Goal: Task Accomplishment & Management: Use online tool/utility

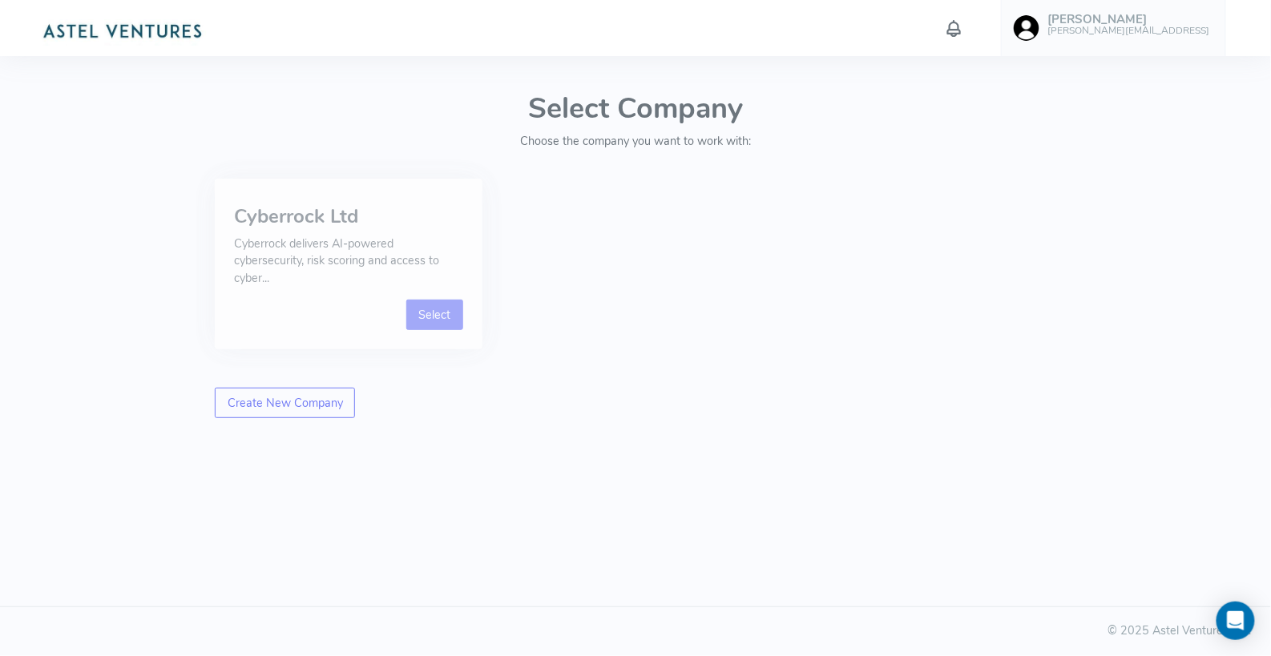
click at [443, 320] on link "Select" at bounding box center [434, 315] width 57 height 30
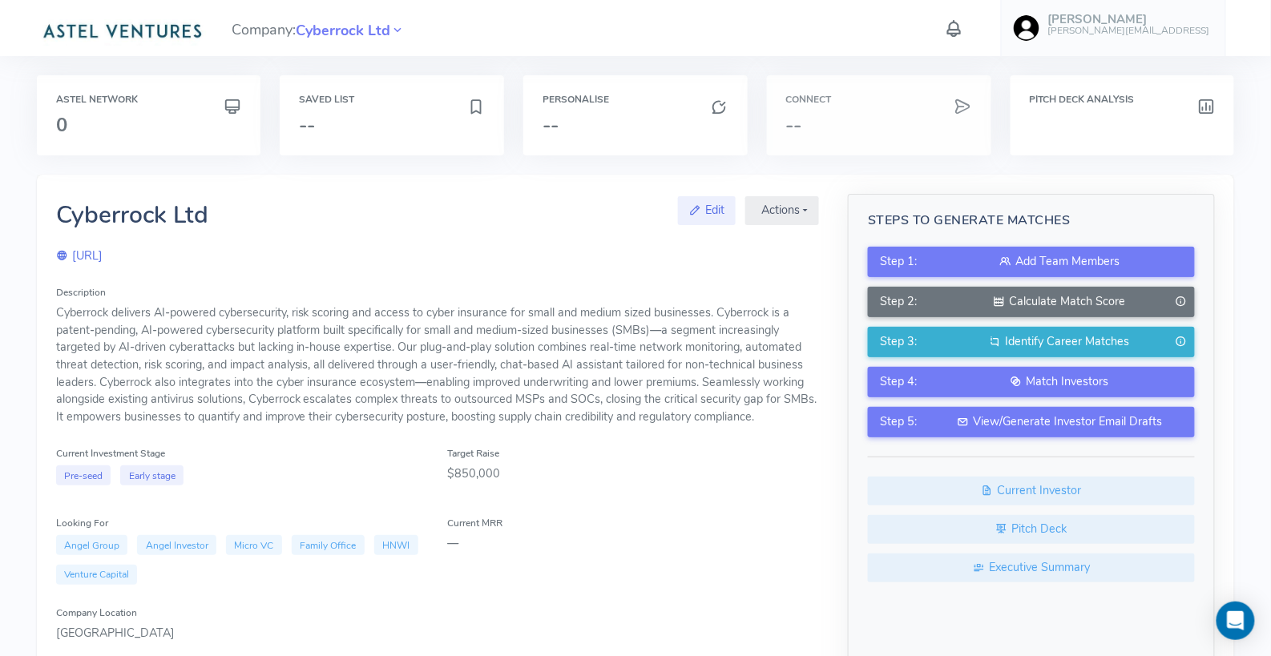
click at [816, 115] on h3 "--" at bounding box center [879, 125] width 186 height 21
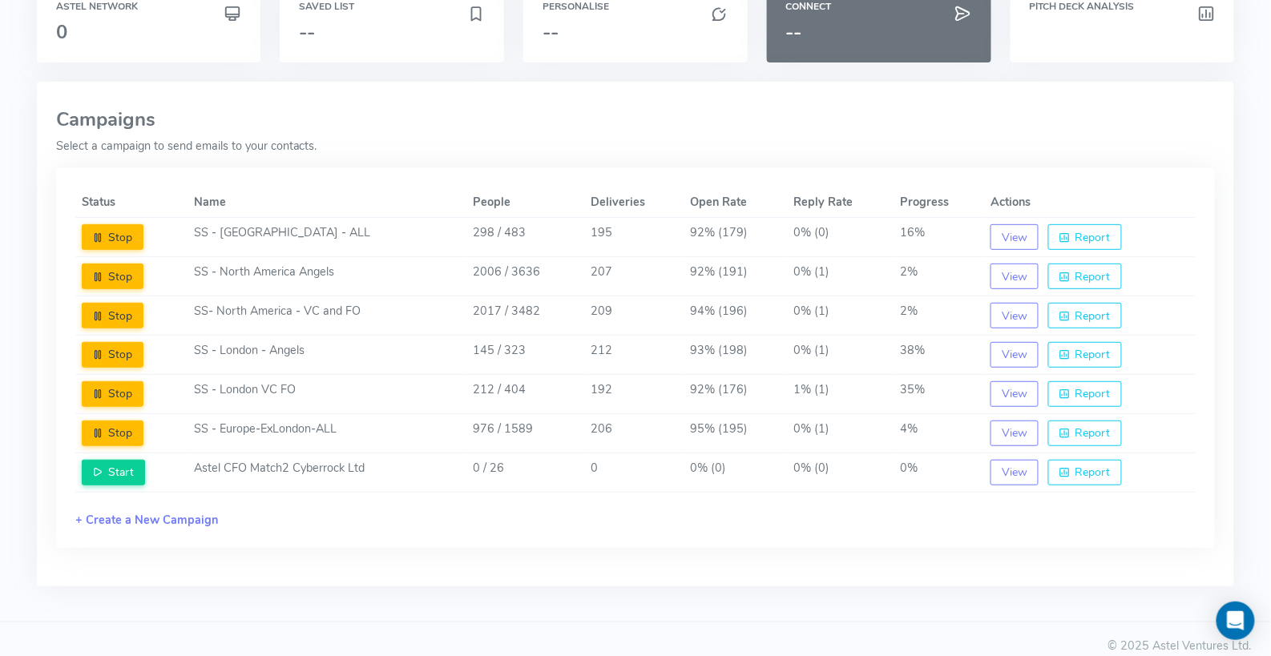
scroll to position [99, 0]
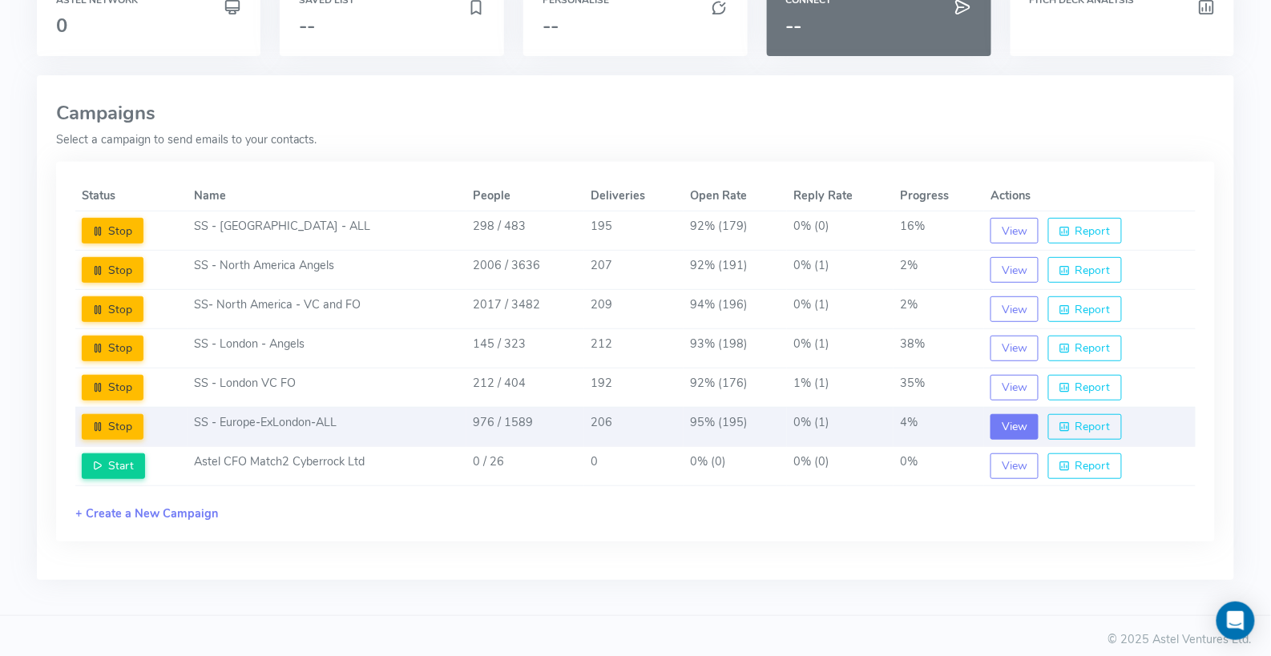
click at [1013, 421] on button "View" at bounding box center [1014, 427] width 48 height 26
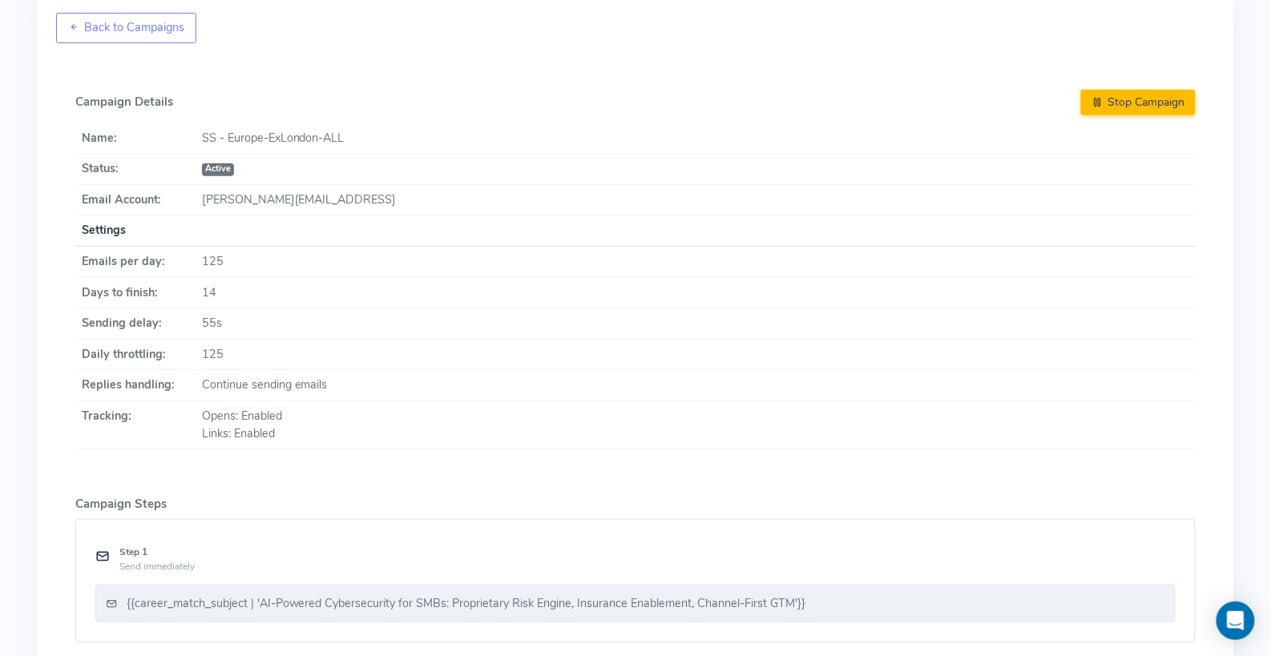
scroll to position [0, 0]
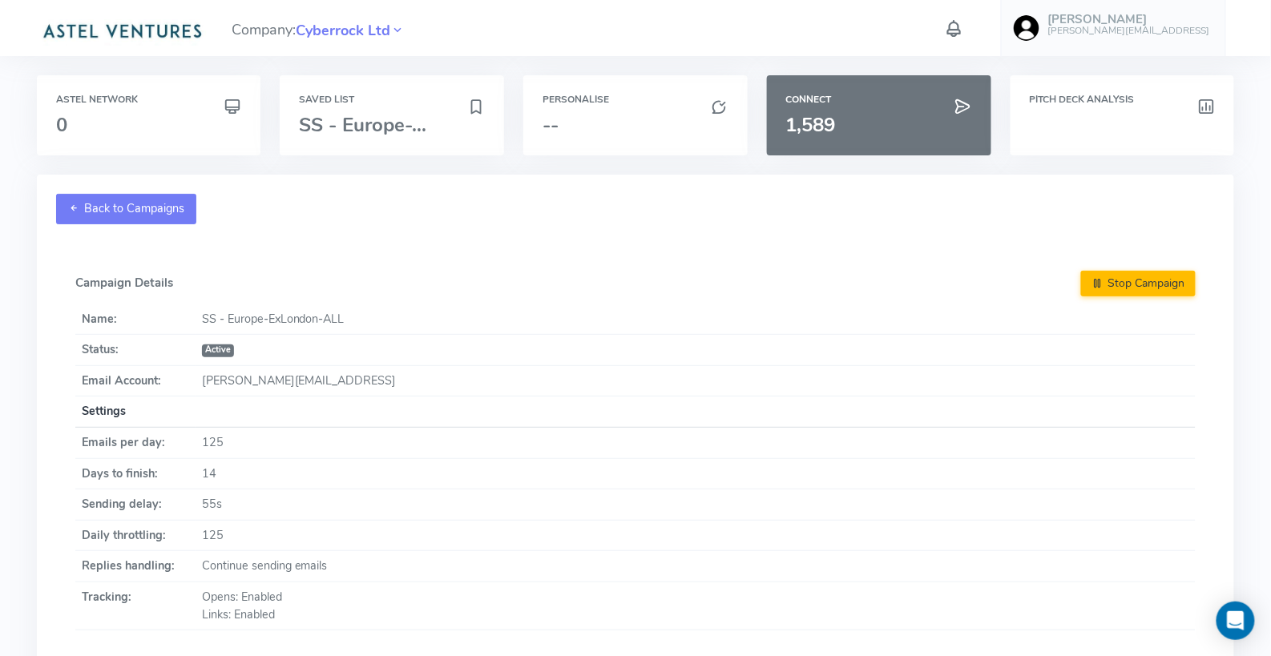
click at [145, 208] on link "Back to Campaigns" at bounding box center [126, 209] width 141 height 30
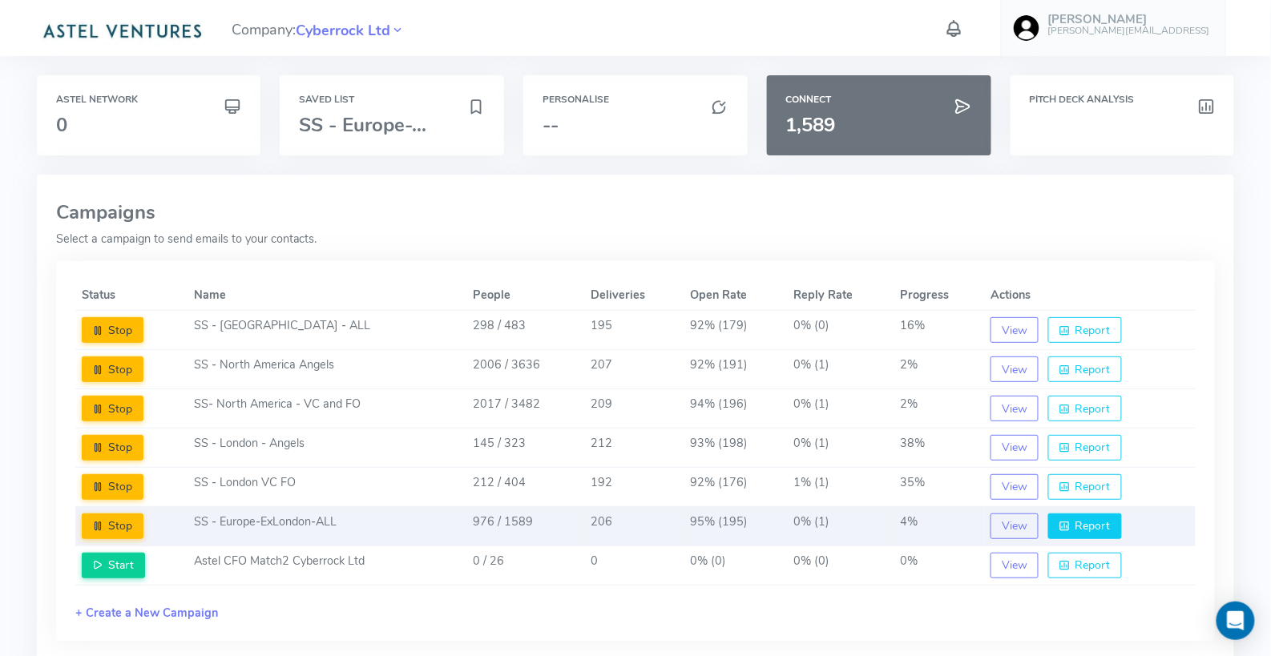
click at [1082, 522] on button "Report" at bounding box center [1085, 527] width 74 height 26
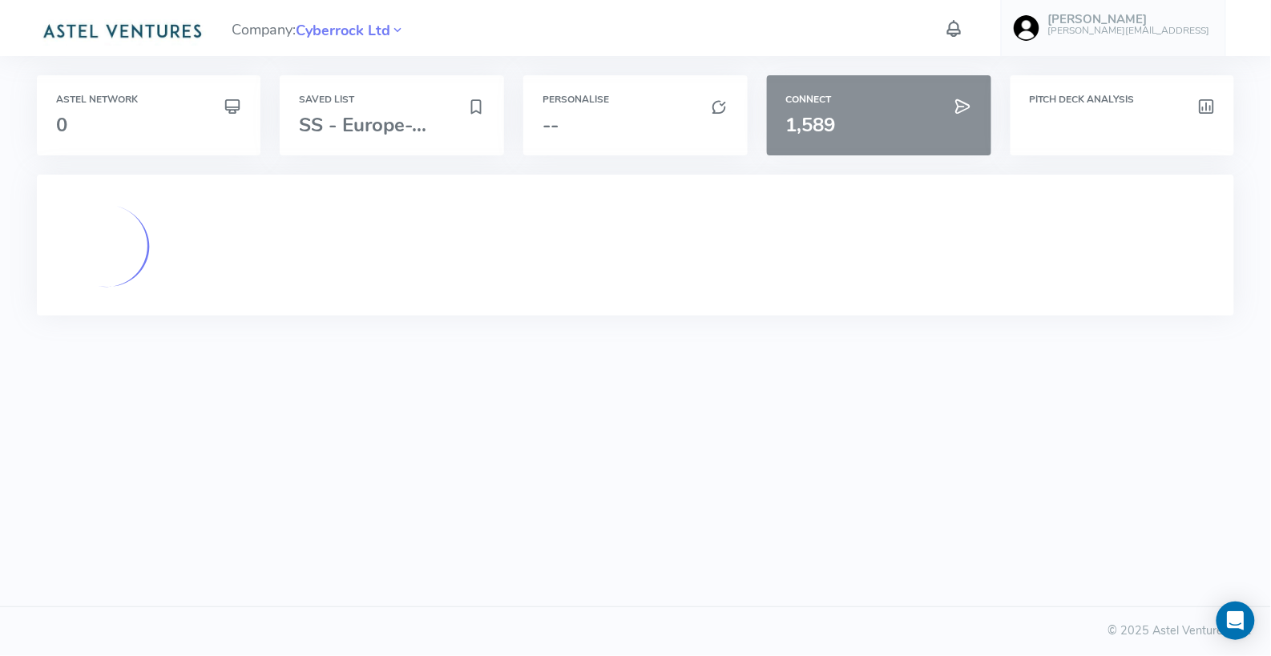
click at [832, 123] on span "1,589" at bounding box center [811, 125] width 50 height 26
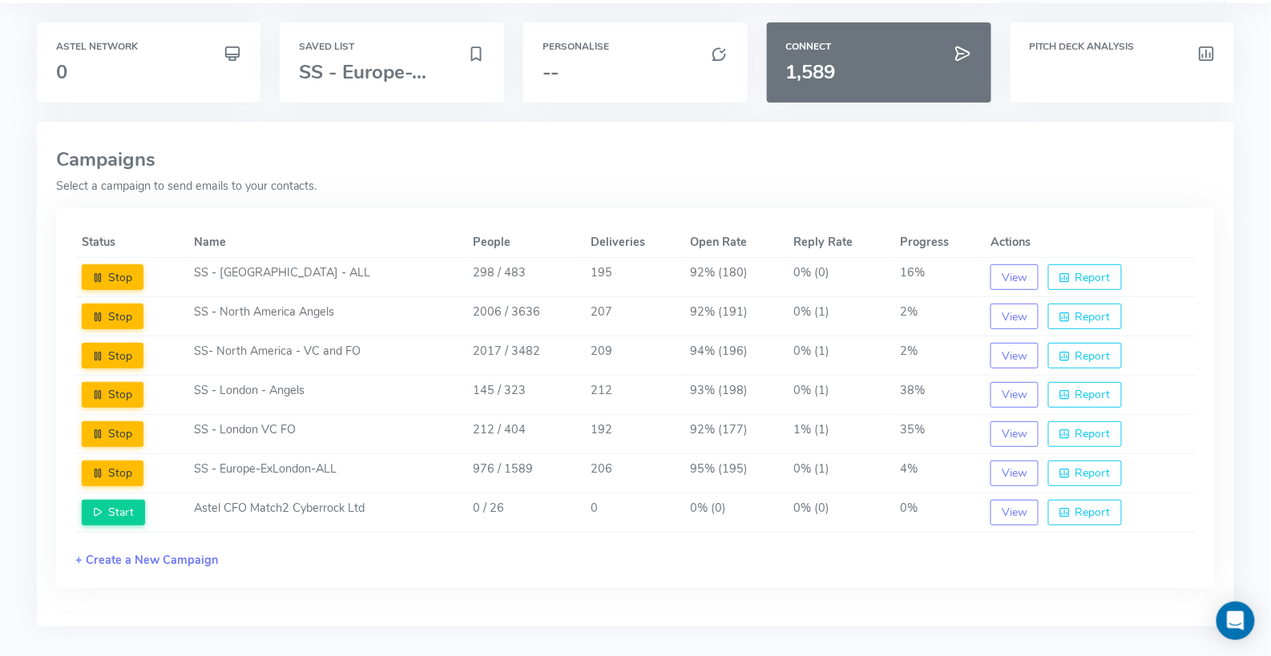
scroll to position [48, 0]
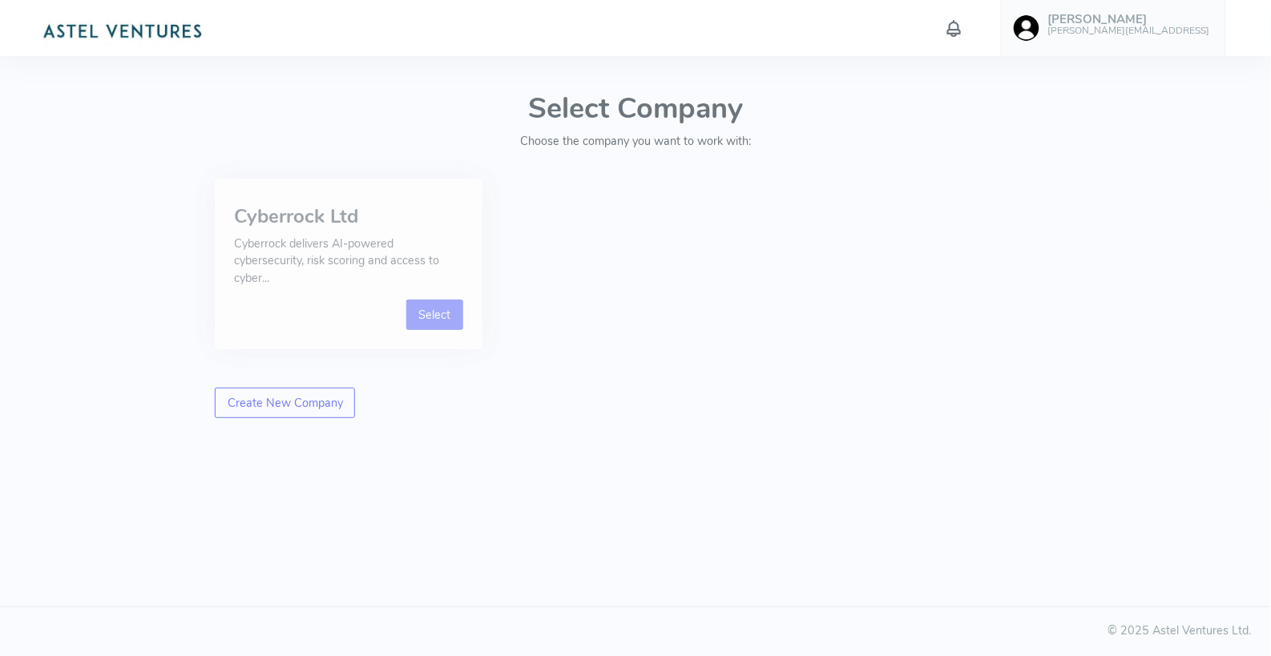
click at [443, 317] on link "Select" at bounding box center [434, 315] width 57 height 30
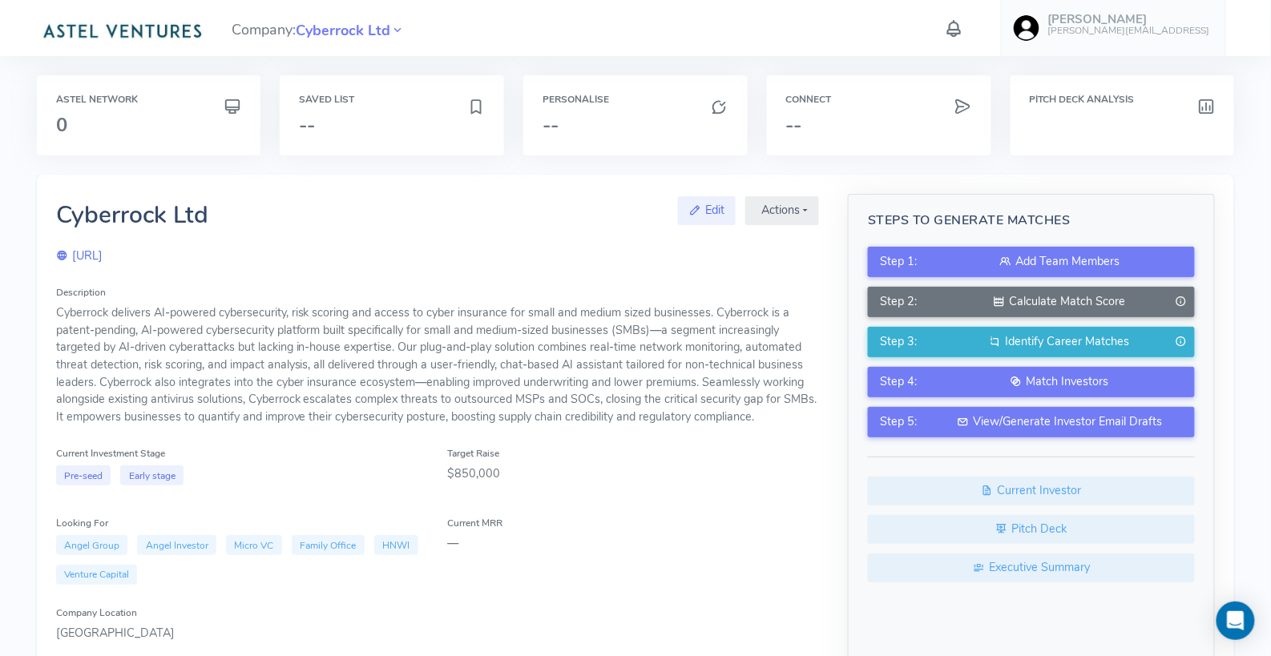
click at [604, 267] on div "Cyberrock Ltd Edit Actions Manage Ringfence Career Matches Warm Introductions C…" at bounding box center [437, 523] width 763 height 659
click at [856, 119] on h3 "--" at bounding box center [879, 125] width 186 height 21
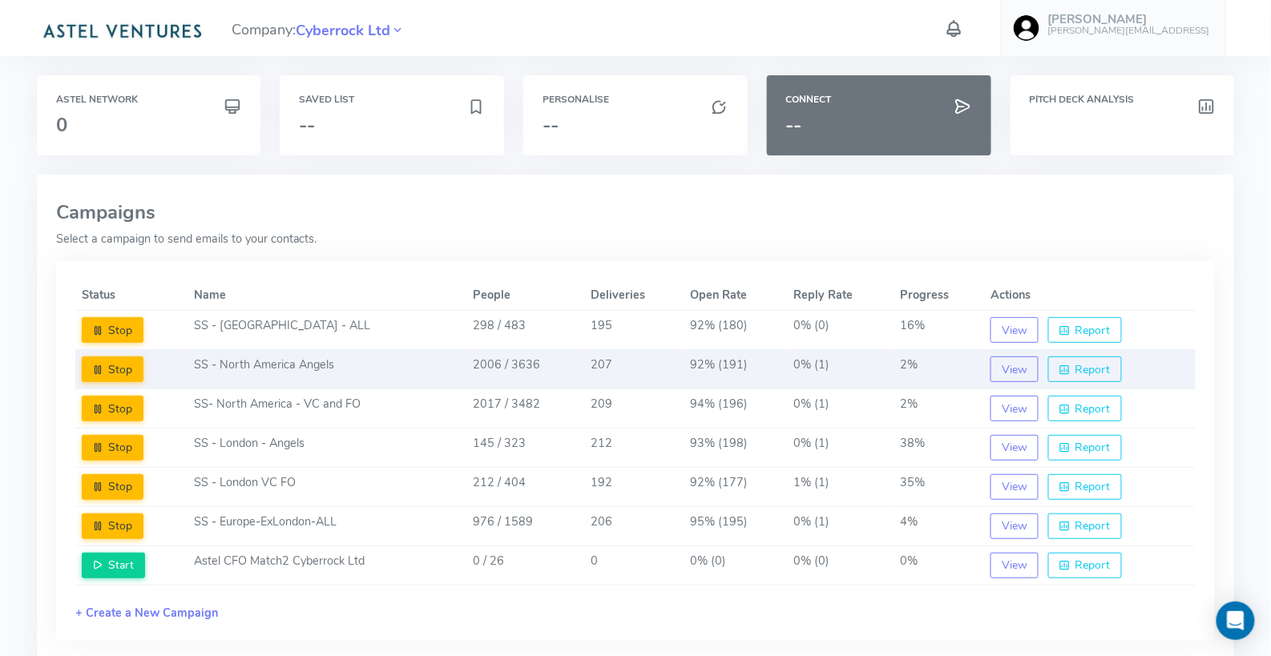
click at [909, 350] on td "2%" at bounding box center [938, 369] width 91 height 39
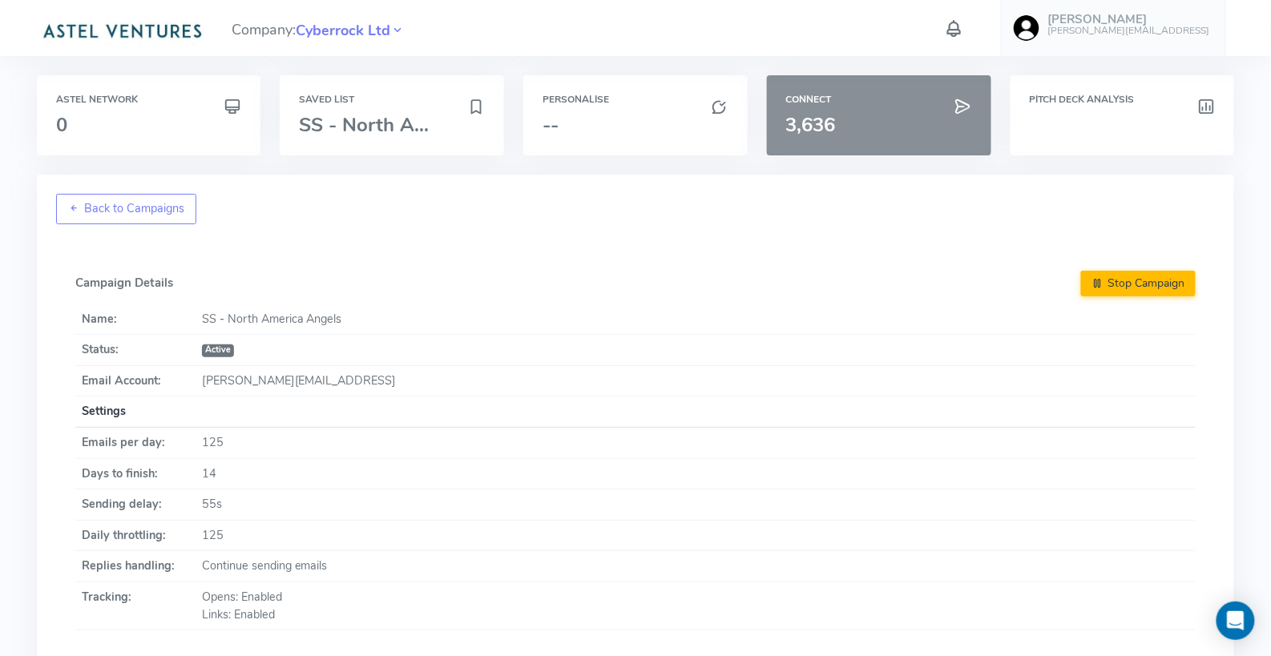
click at [850, 125] on h3 "3,636" at bounding box center [879, 125] width 186 height 21
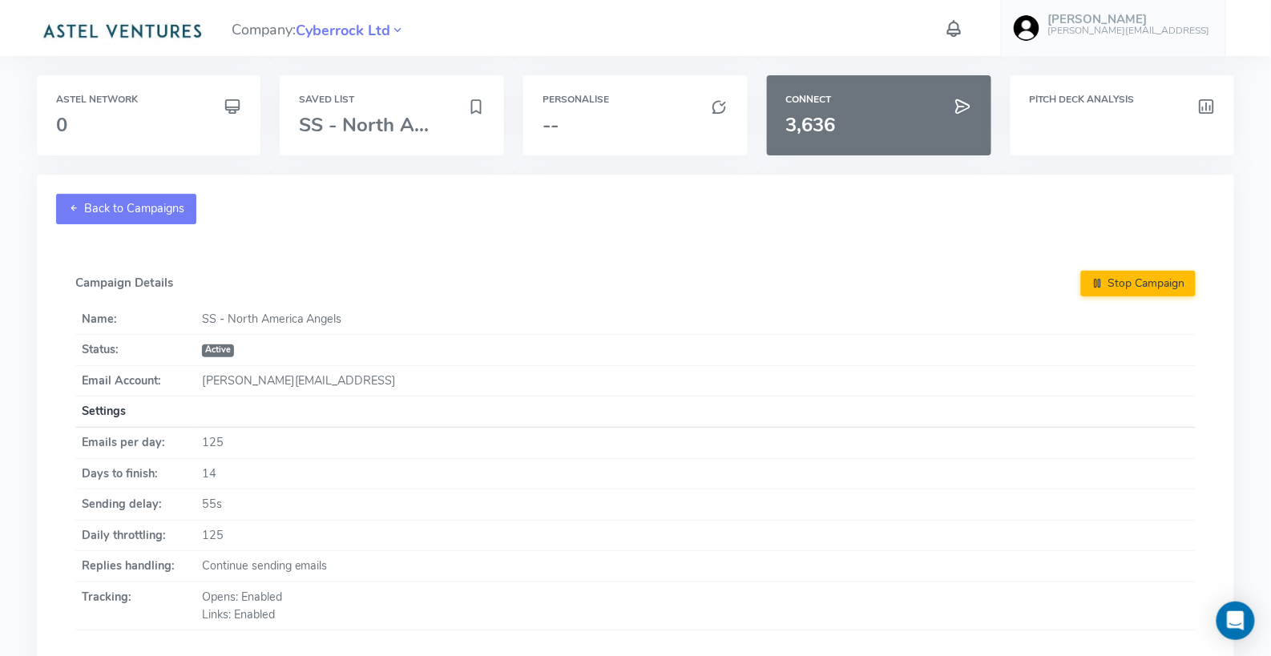
click at [140, 208] on link "Back to Campaigns" at bounding box center [126, 209] width 141 height 30
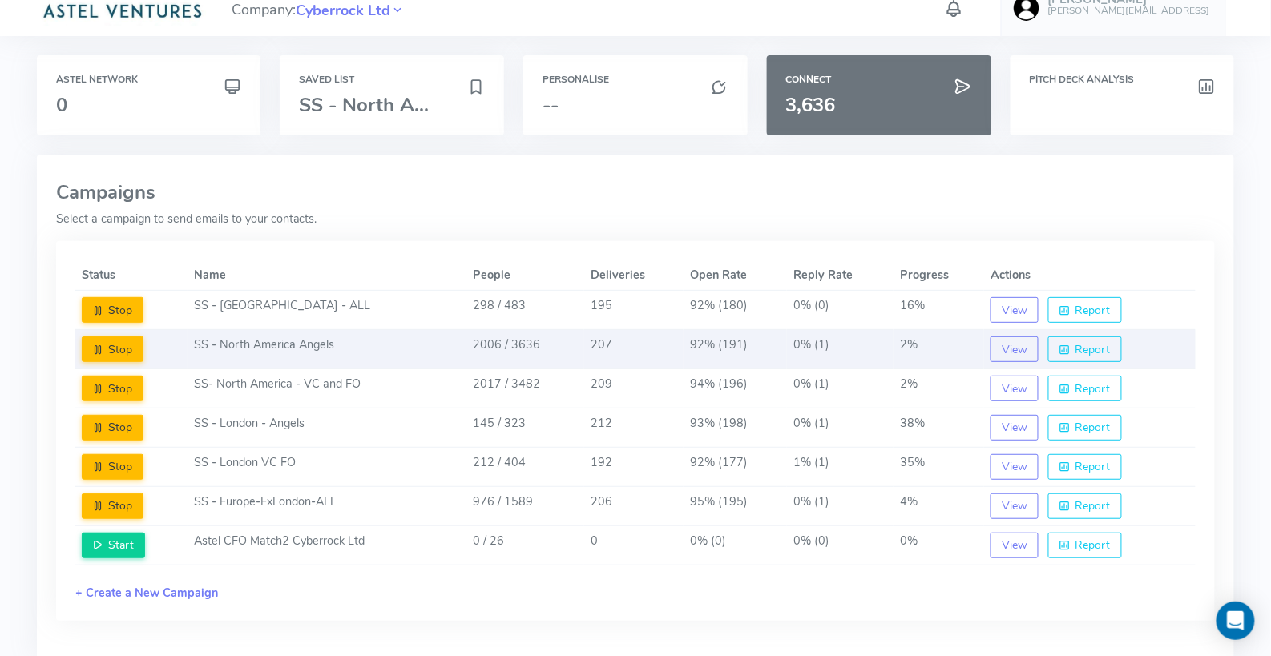
scroll to position [26, 0]
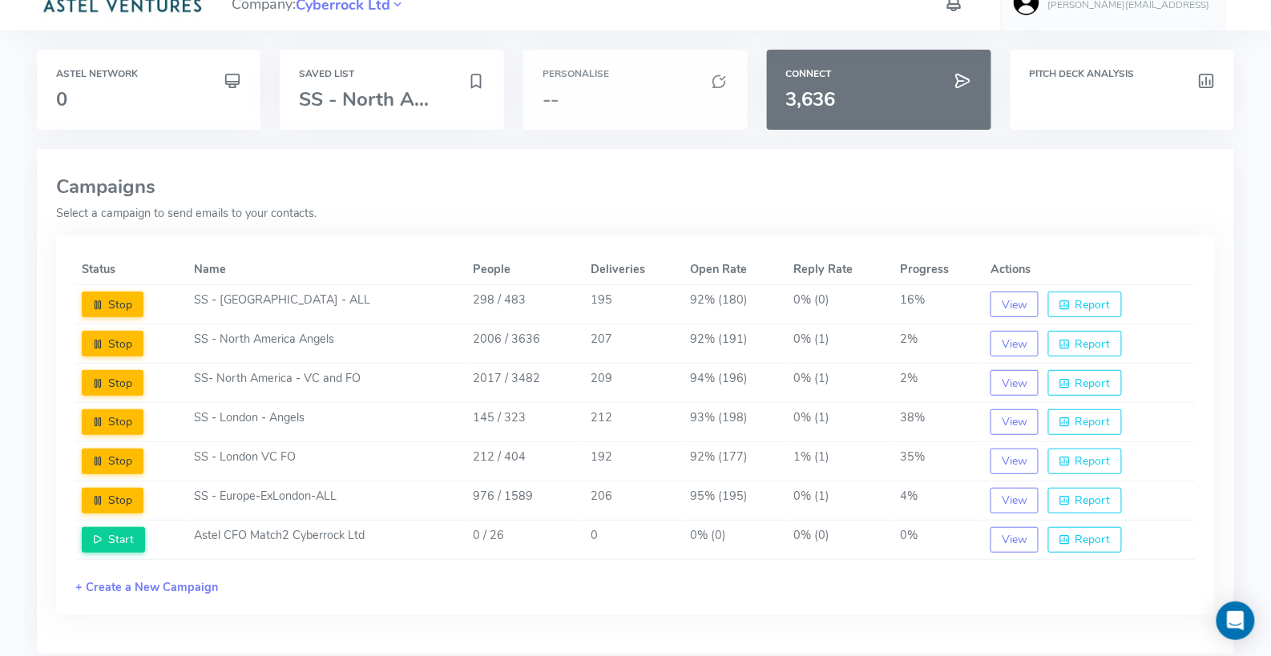
click at [580, 83] on div "Personalise --" at bounding box center [635, 90] width 224 height 80
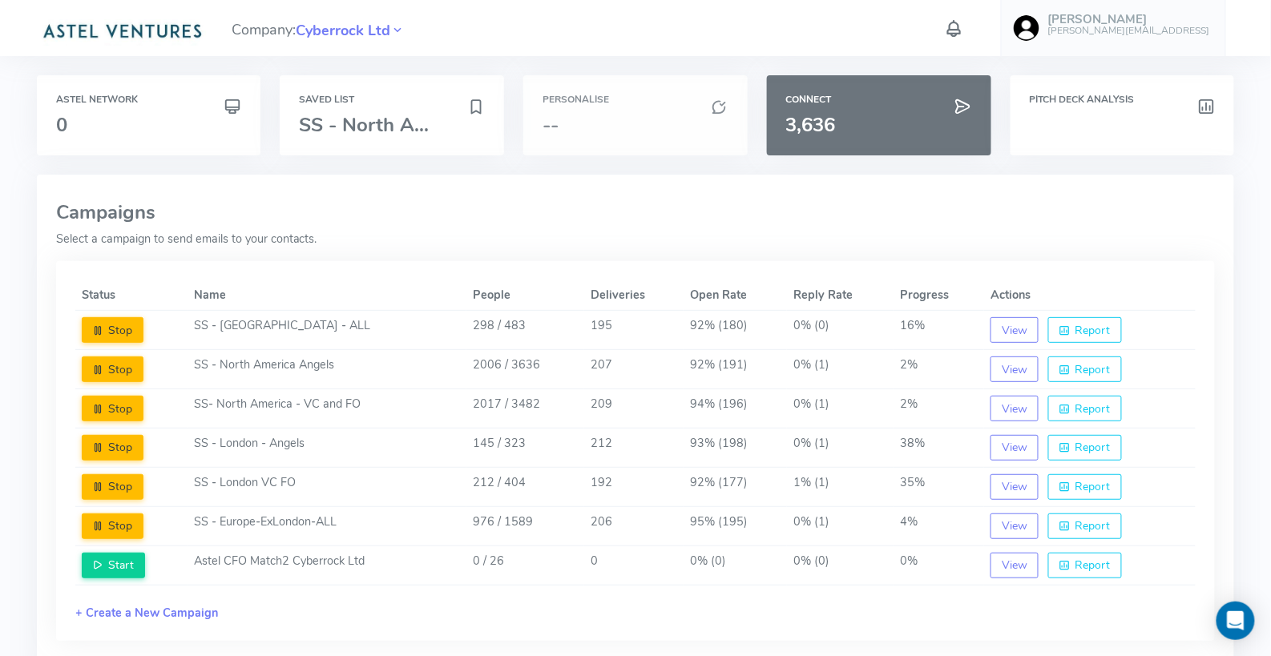
click at [572, 102] on h6 "Personalise" at bounding box center [635, 100] width 186 height 10
click at [580, 115] on h3 "--" at bounding box center [635, 125] width 186 height 21
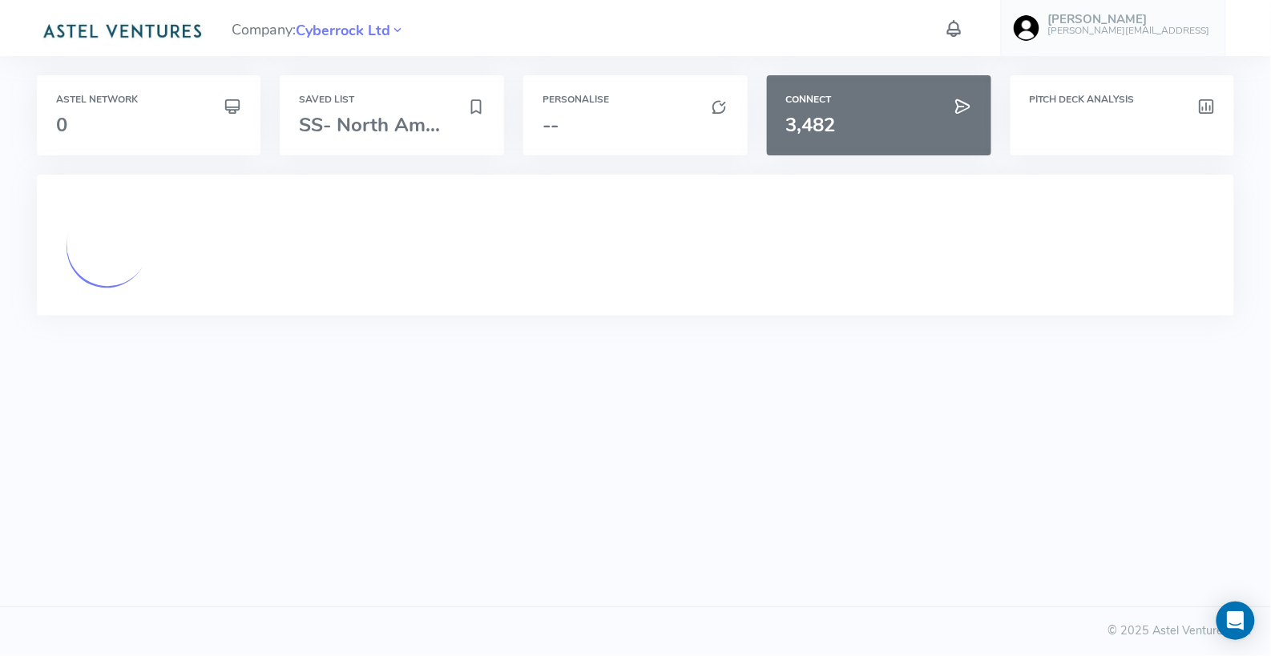
click at [139, 34] on img at bounding box center [122, 30] width 170 height 32
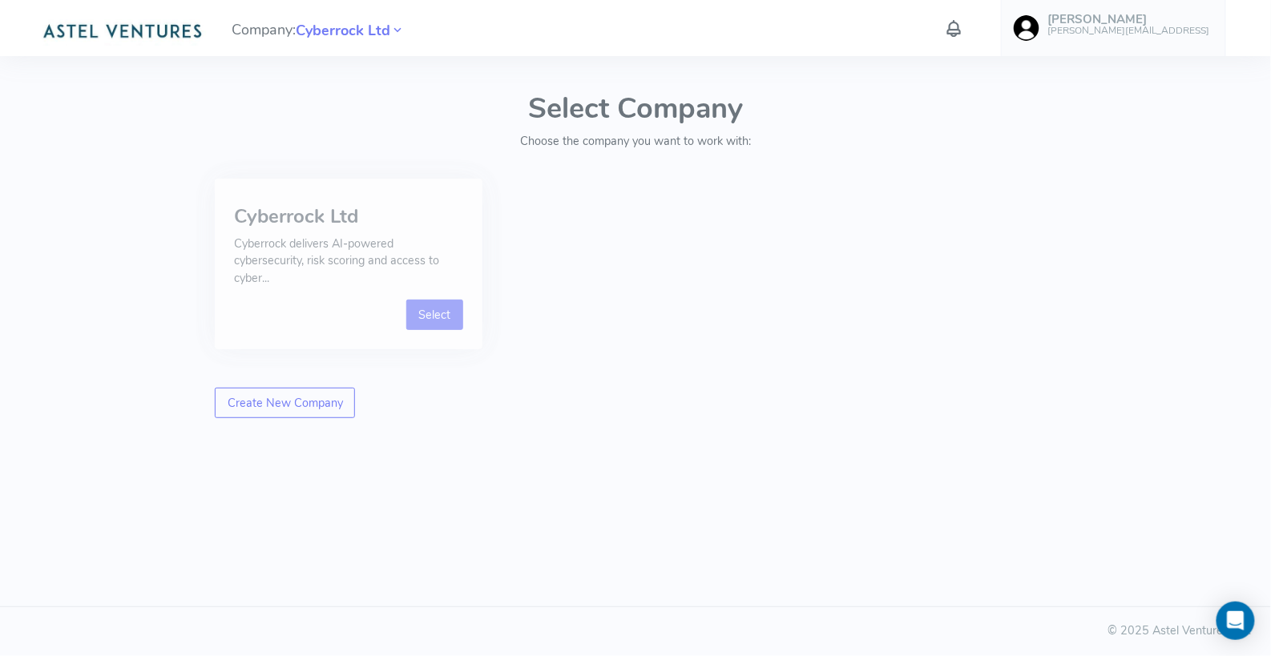
click at [437, 316] on link "Select" at bounding box center [434, 315] width 57 height 30
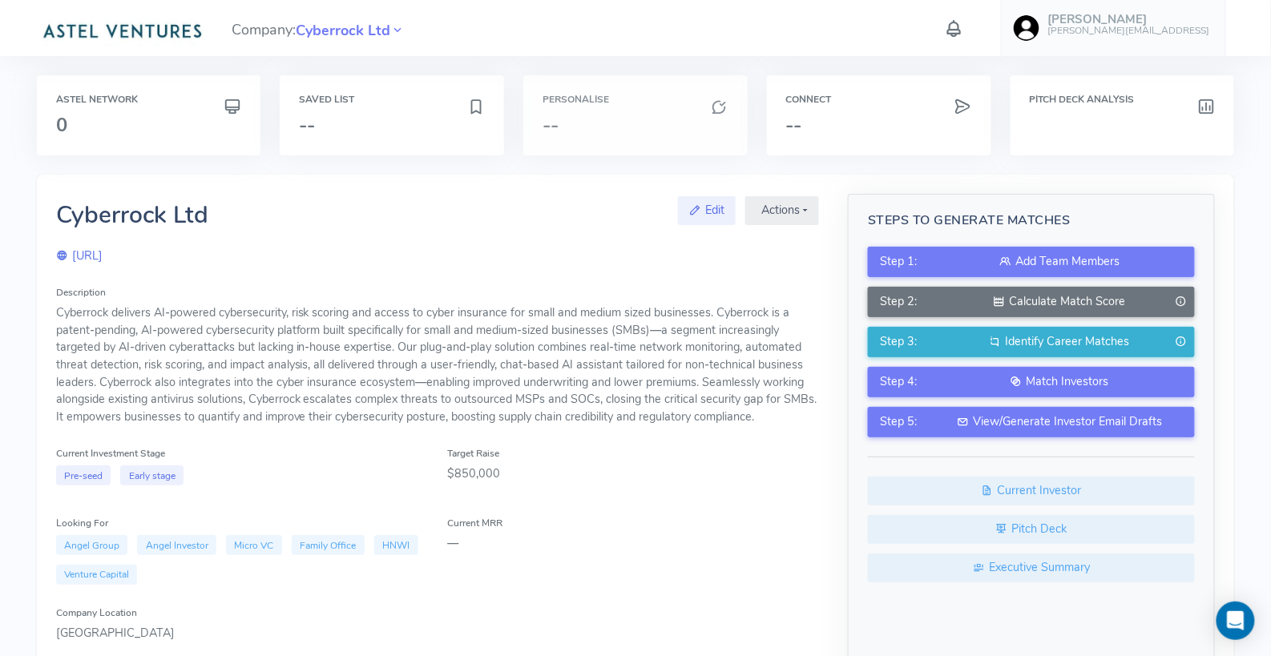
click at [583, 106] on div "Personalise --" at bounding box center [635, 115] width 224 height 80
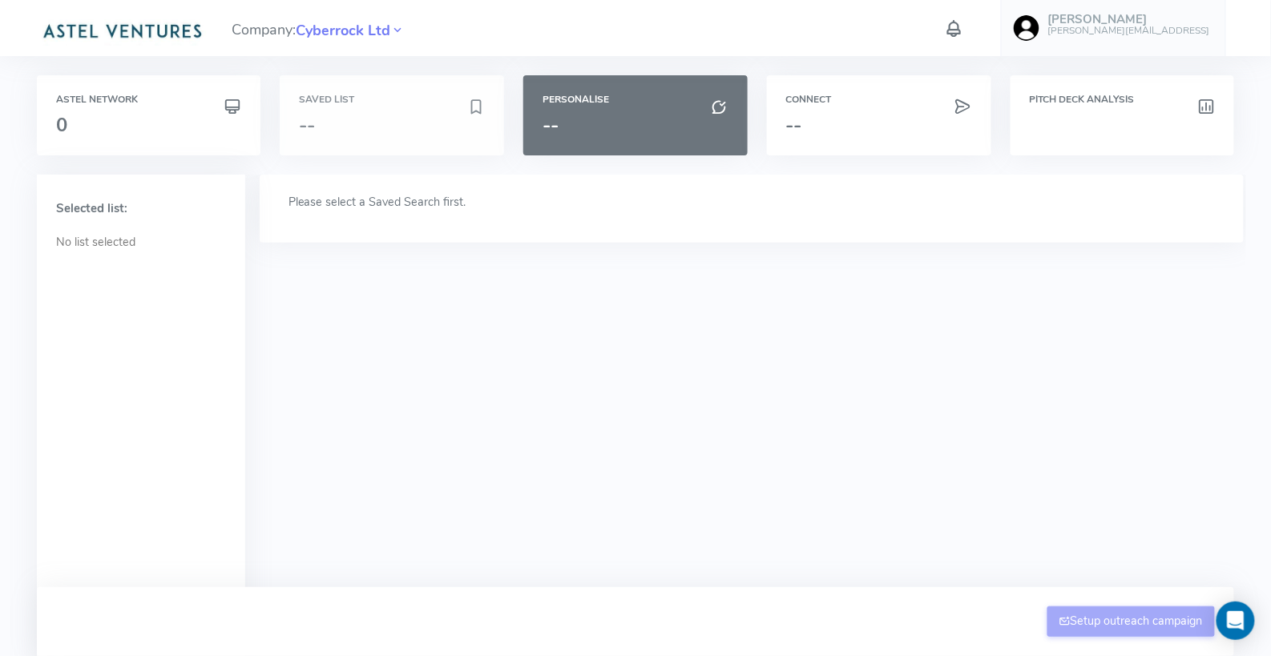
click at [329, 111] on div "Saved List --" at bounding box center [392, 115] width 224 height 80
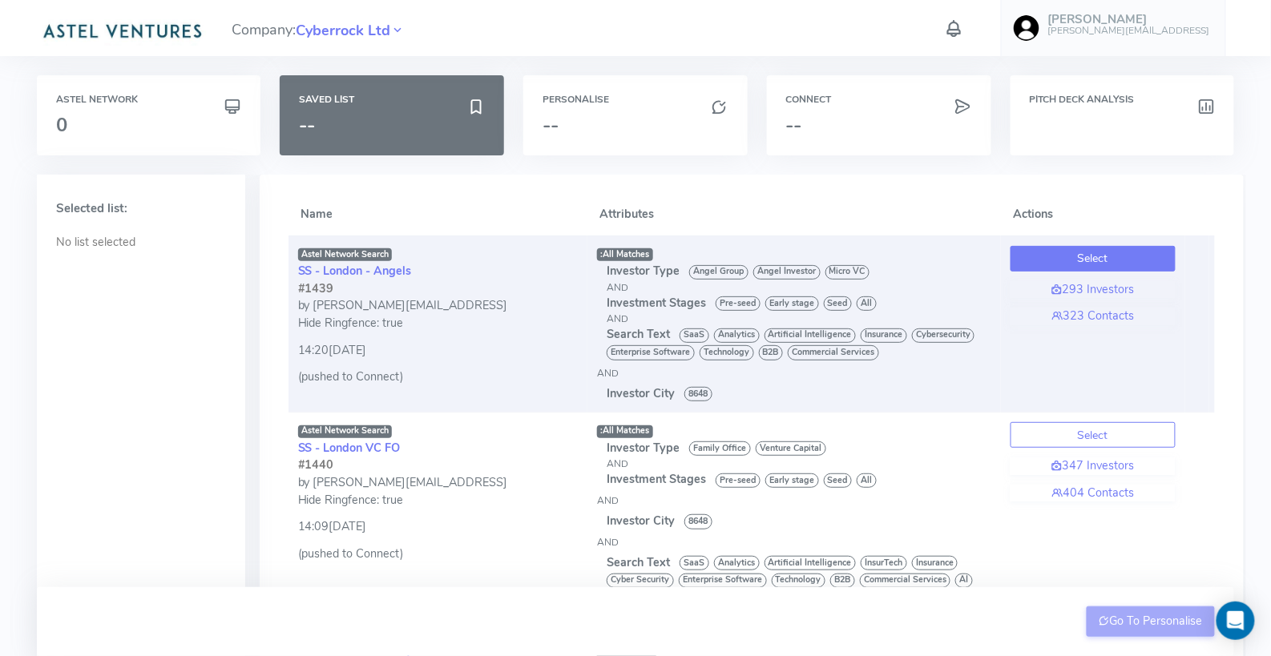
click at [1099, 252] on button "Select" at bounding box center [1092, 259] width 165 height 26
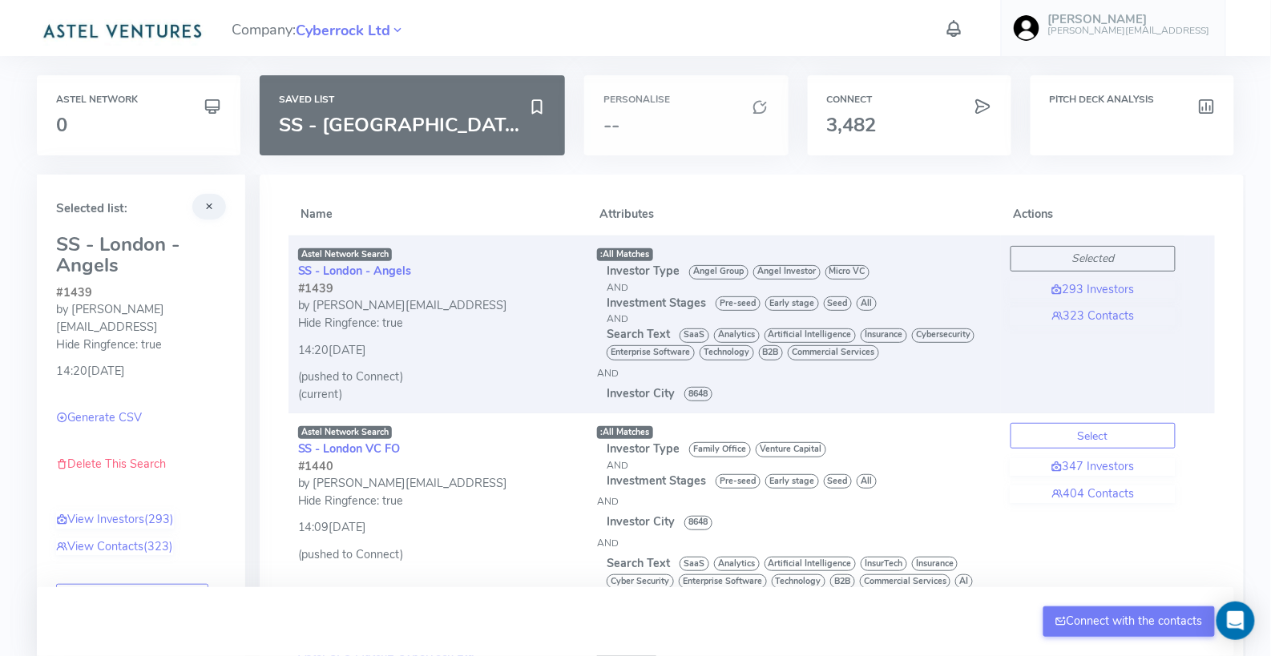
click at [610, 102] on h6 "Personalise" at bounding box center [685, 100] width 165 height 10
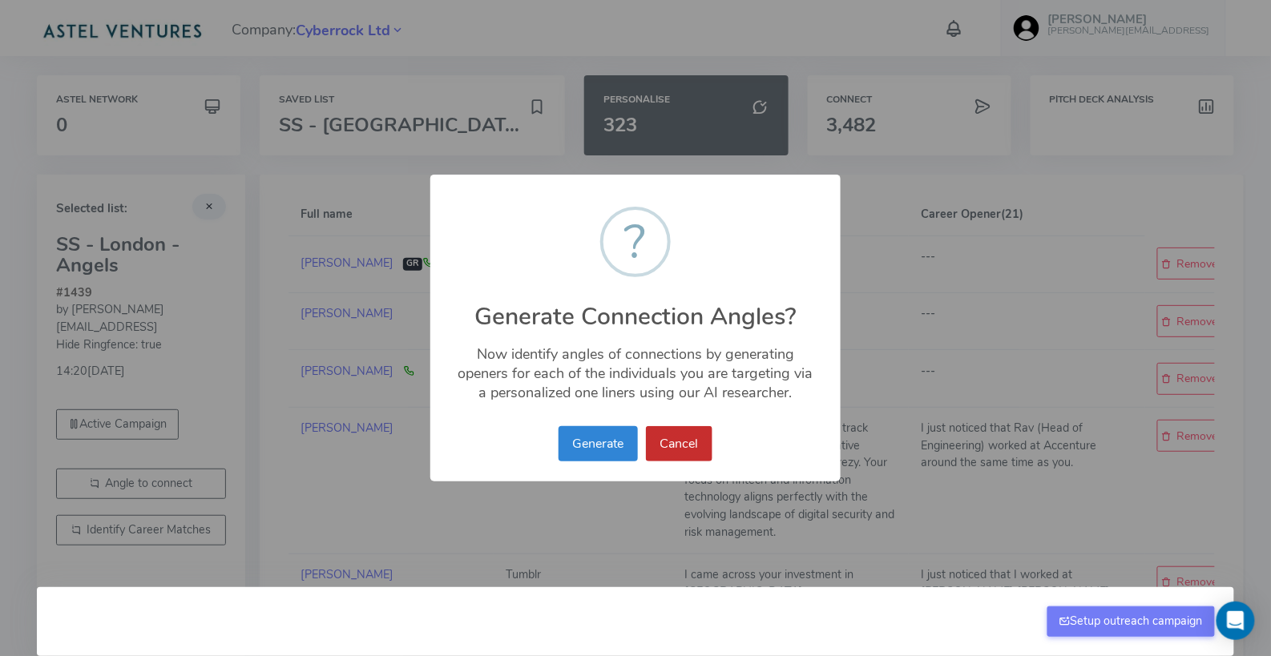
click at [683, 449] on button "Cancel" at bounding box center [679, 443] width 67 height 35
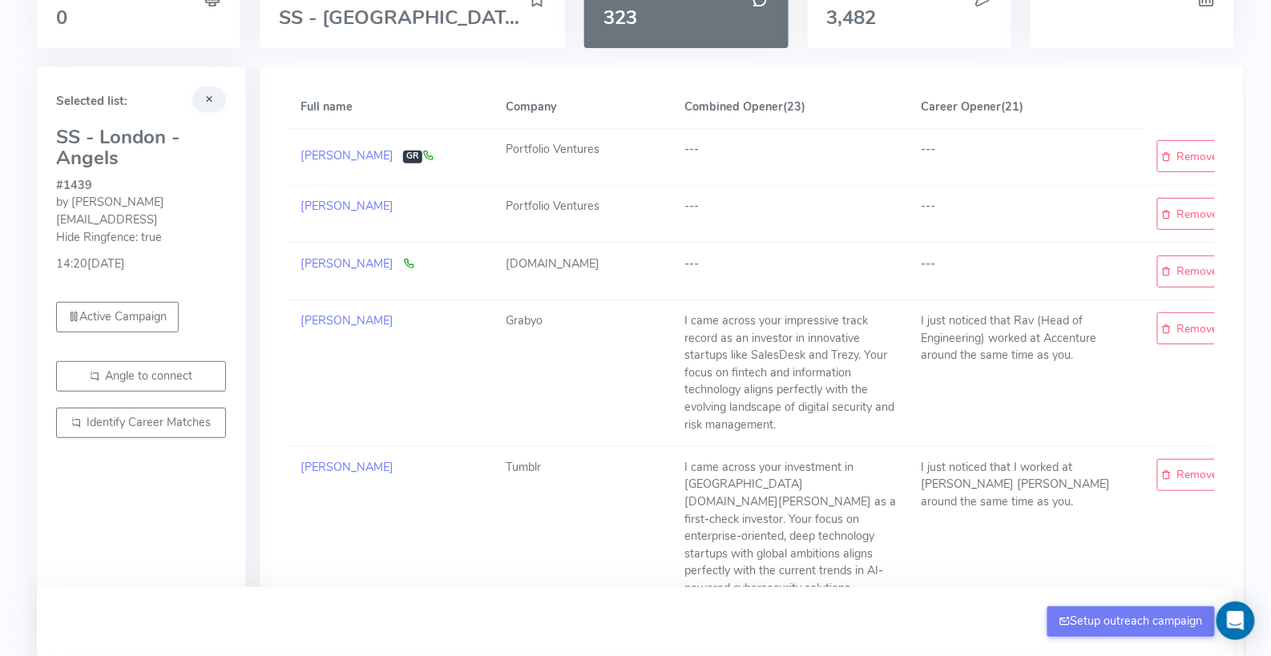
scroll to position [109, 0]
click at [1114, 622] on button "Setup outreach campaign" at bounding box center [1131, 622] width 168 height 30
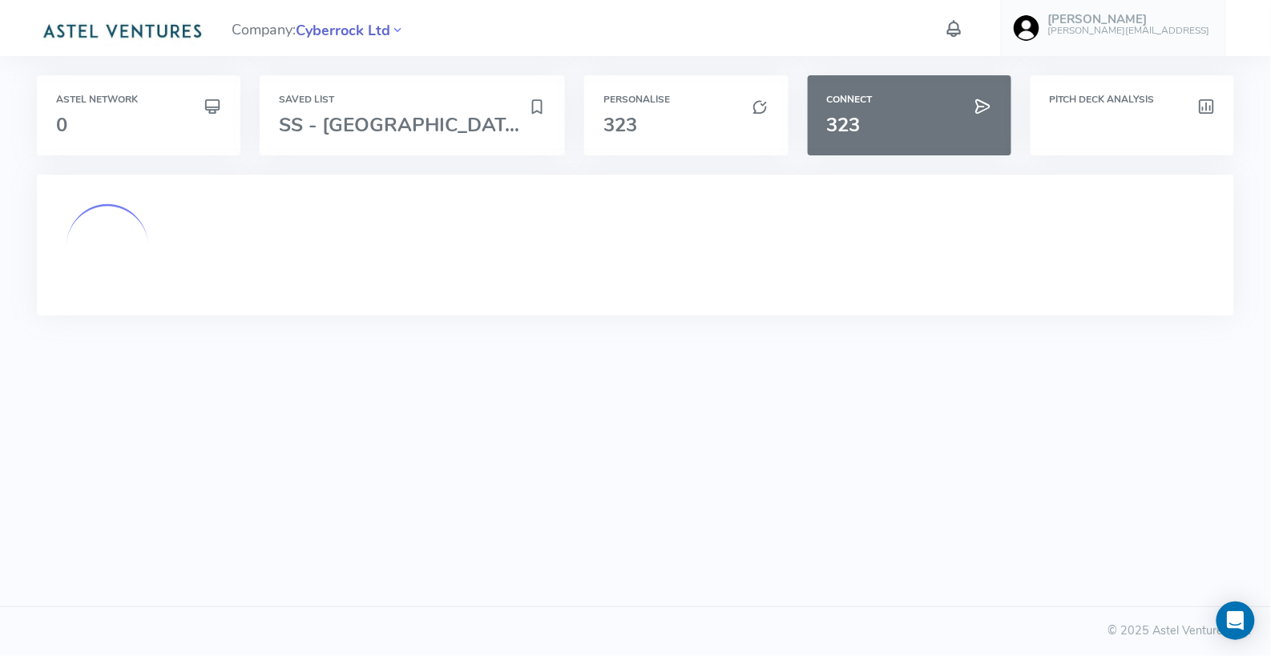
click at [349, 30] on span "Cyberrock Ltd" at bounding box center [343, 31] width 95 height 22
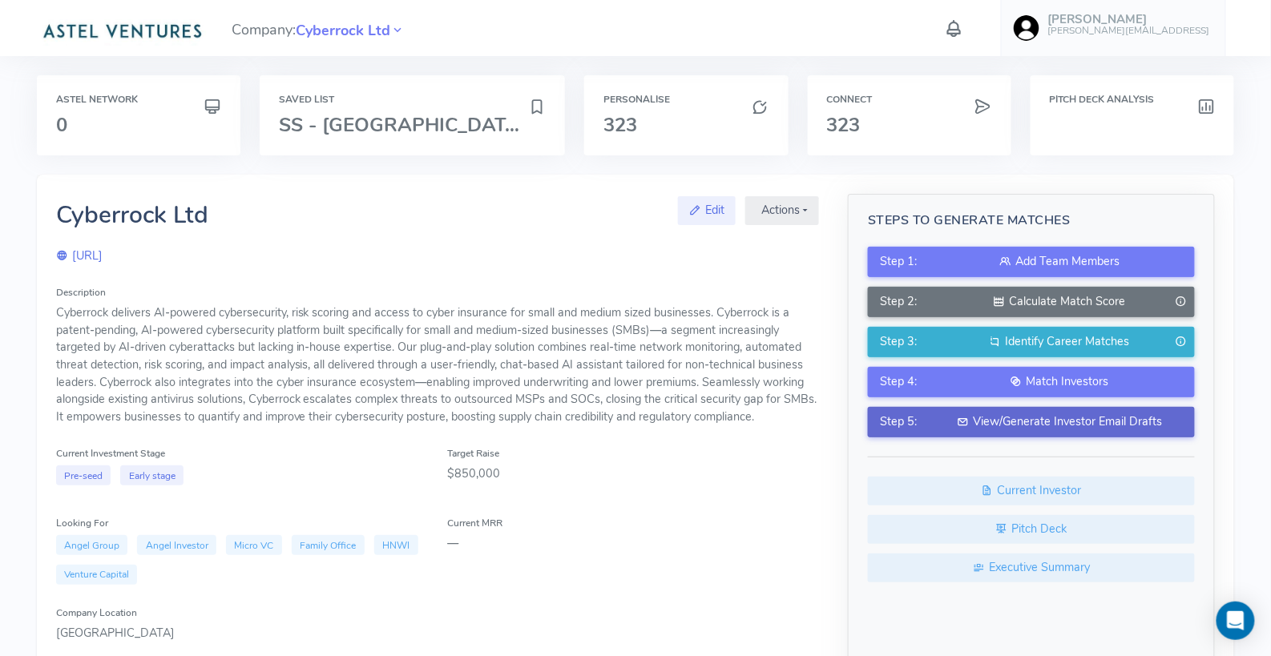
click at [1064, 420] on div "View/Generate Investor Email Drafts" at bounding box center [1060, 422] width 246 height 18
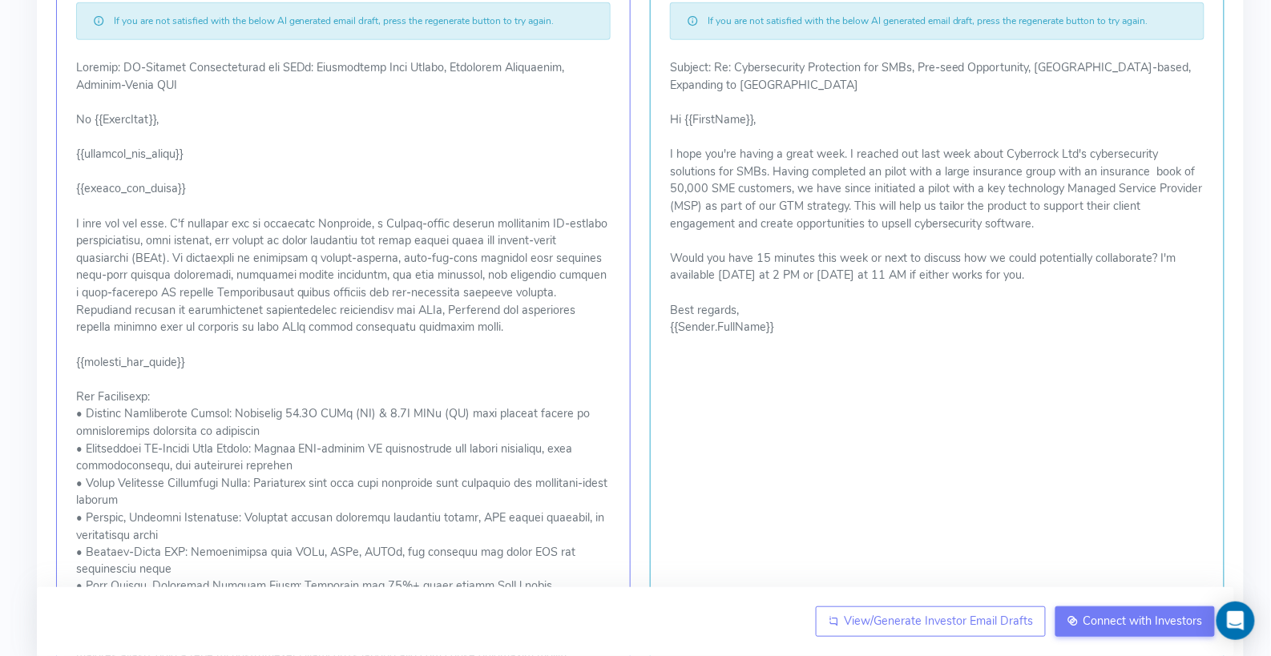
scroll to position [365, 0]
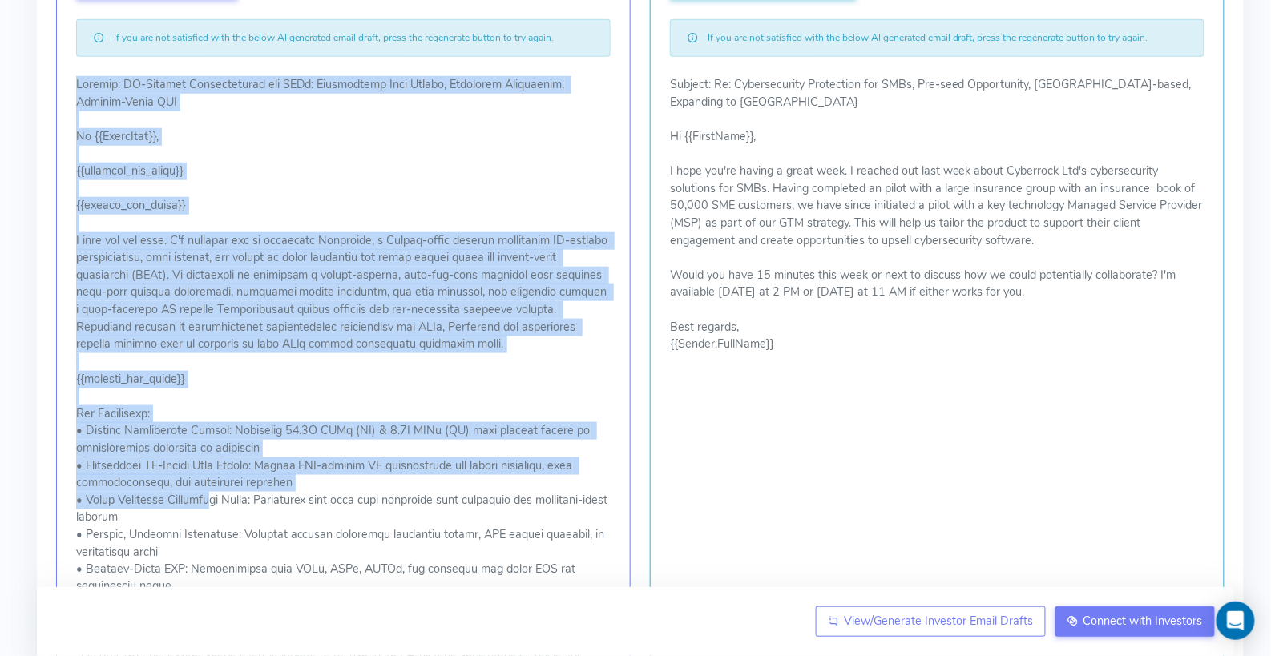
drag, startPoint x: 75, startPoint y: 80, endPoint x: 221, endPoint y: 505, distance: 449.0
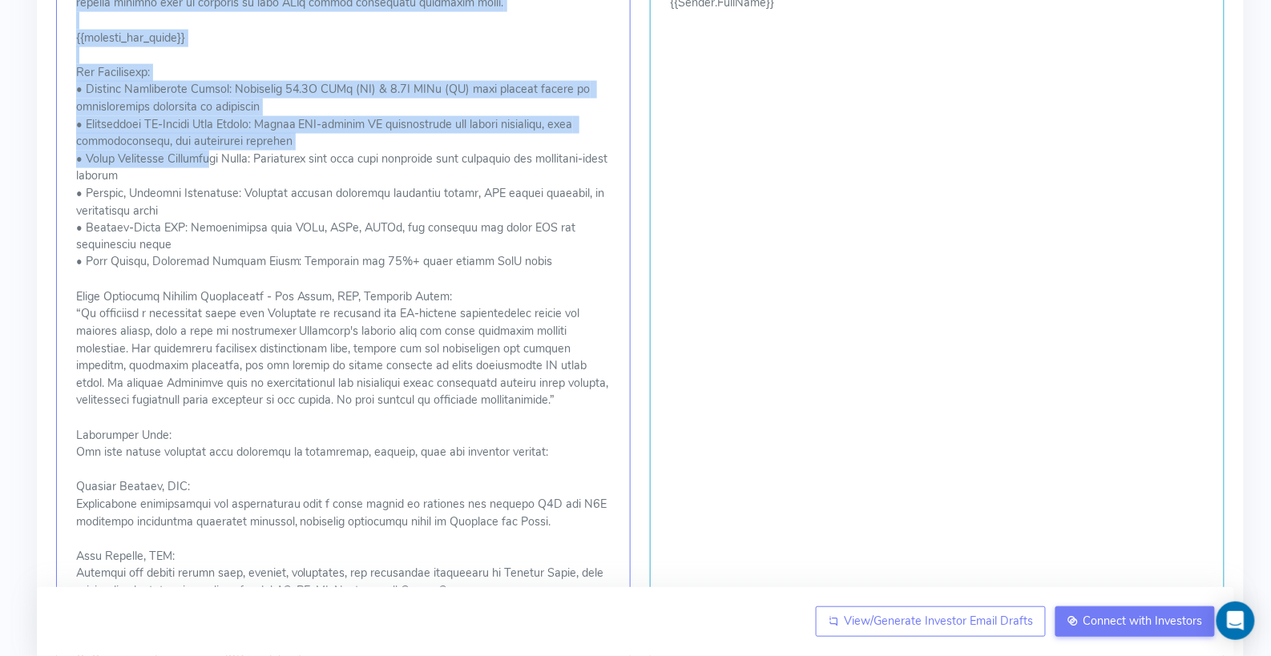
scroll to position [604, 0]
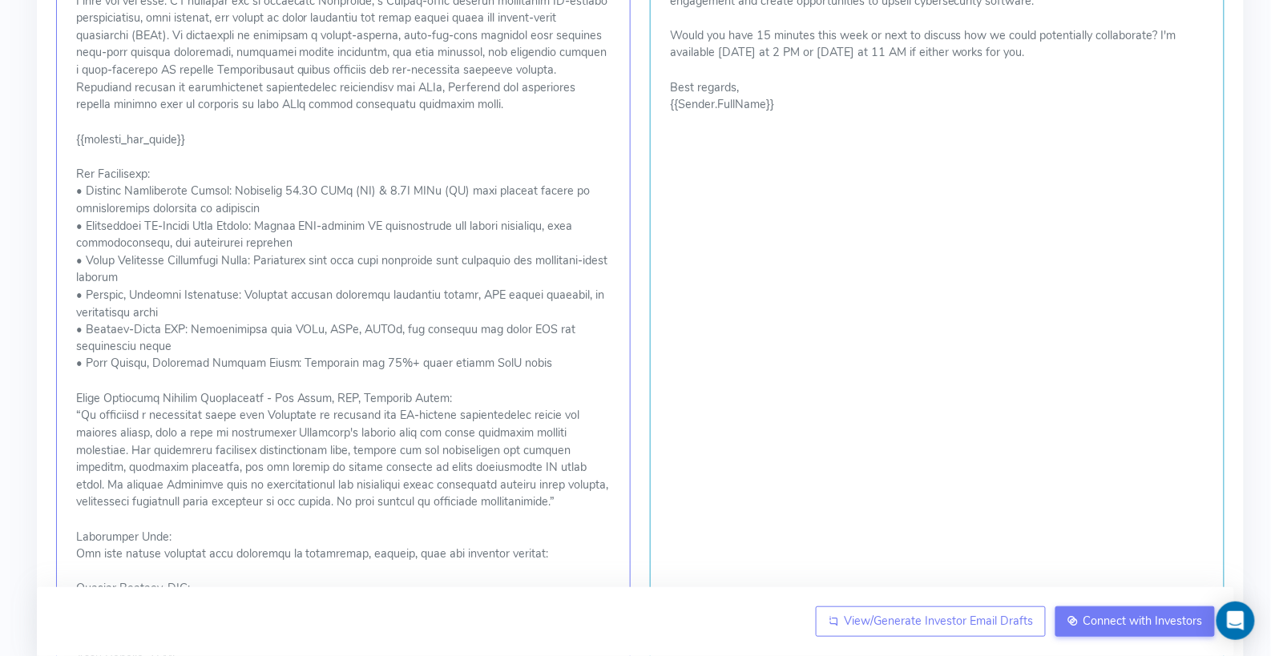
click at [208, 374] on p at bounding box center [343, 538] width 534 height 1402
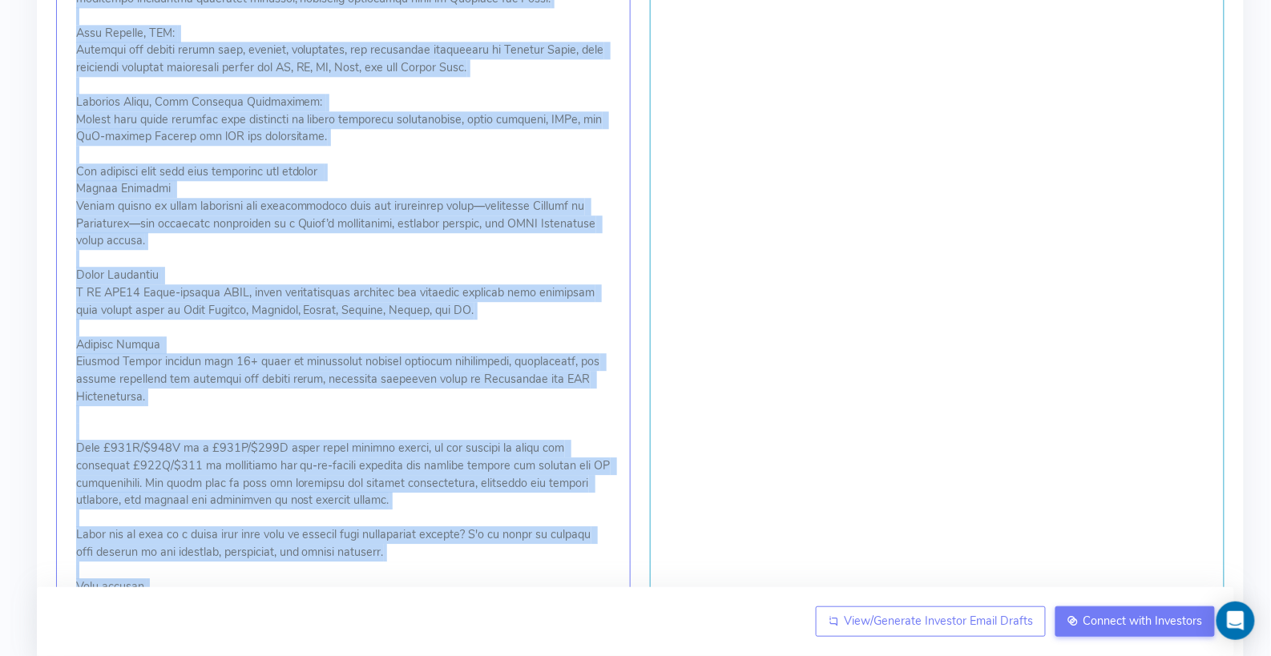
scroll to position [1282, 0]
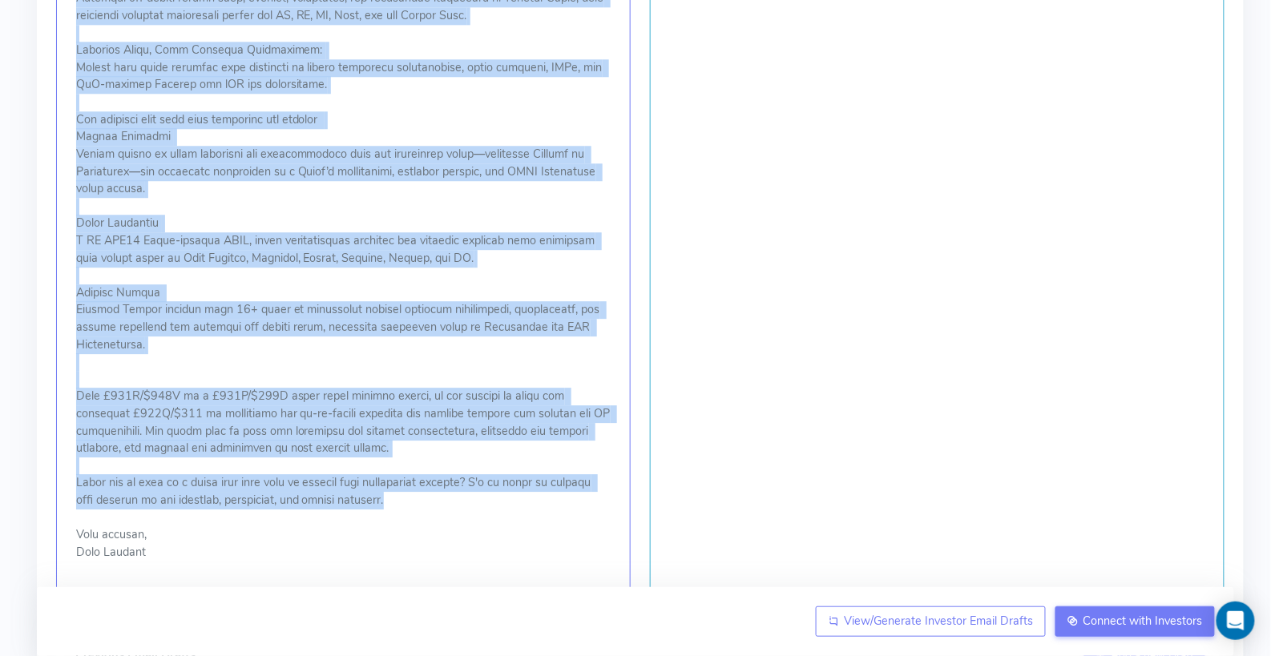
drag, startPoint x: 75, startPoint y: 186, endPoint x: 404, endPoint y: 494, distance: 450.6
copy p "I hope you are well. I'm reaching out to introduce Cyberrock, a London-based st…"
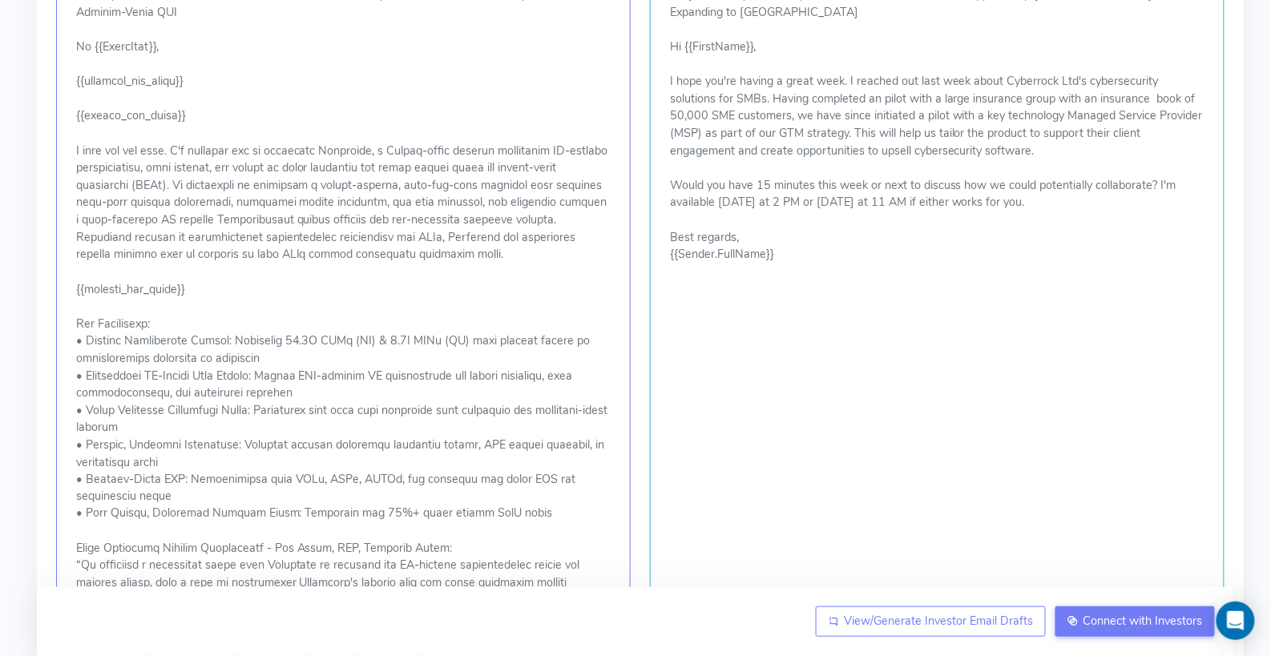
scroll to position [445, 0]
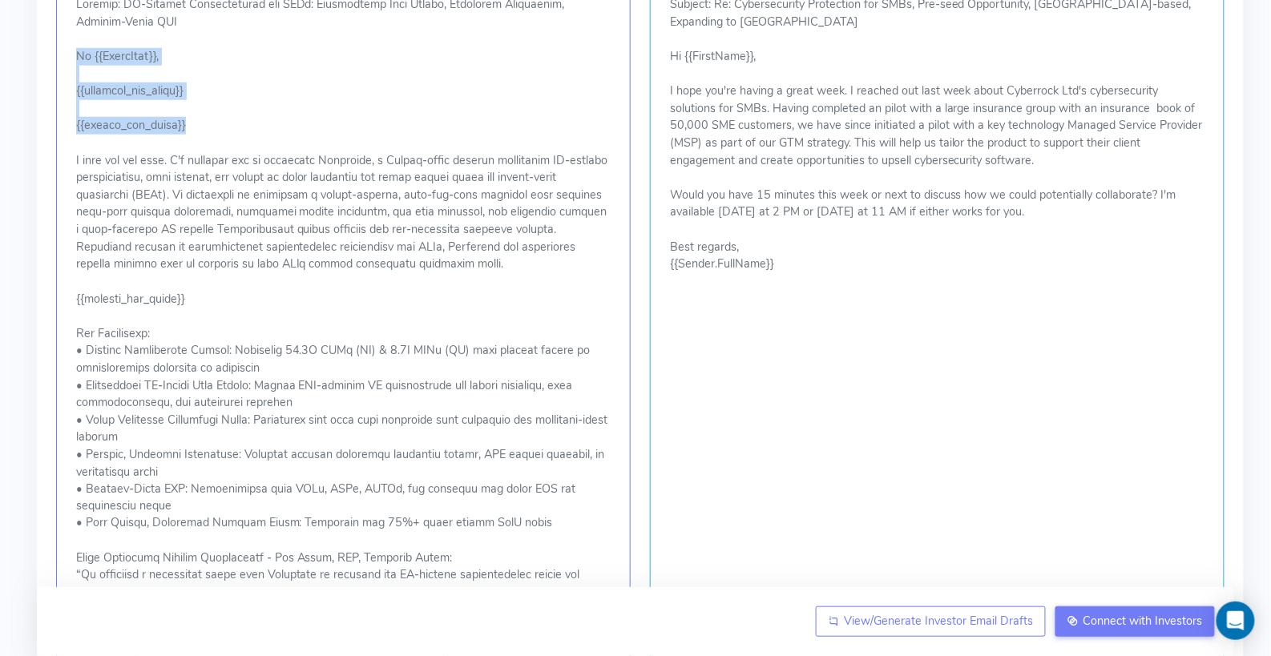
drag, startPoint x: 77, startPoint y: 50, endPoint x: 208, endPoint y: 129, distance: 153.1
copy p "Hi {{FirstName}}, {{combined_one_liner}} {{career_one_liner}}"
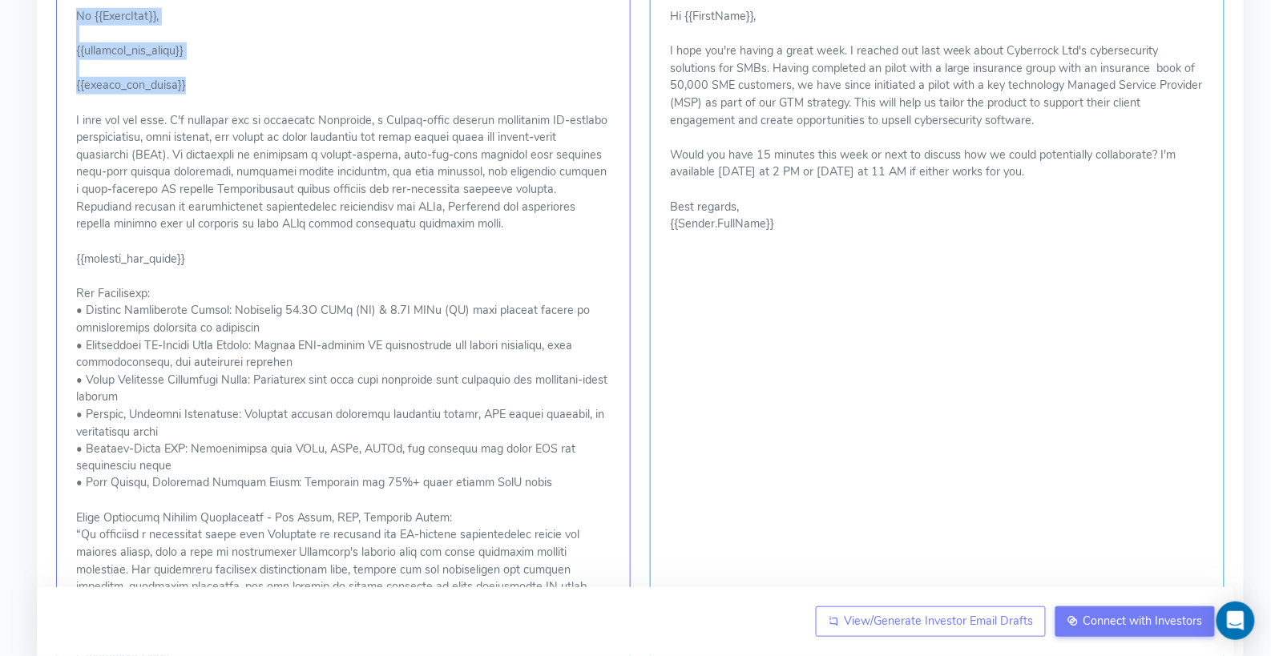
scroll to position [486, 0]
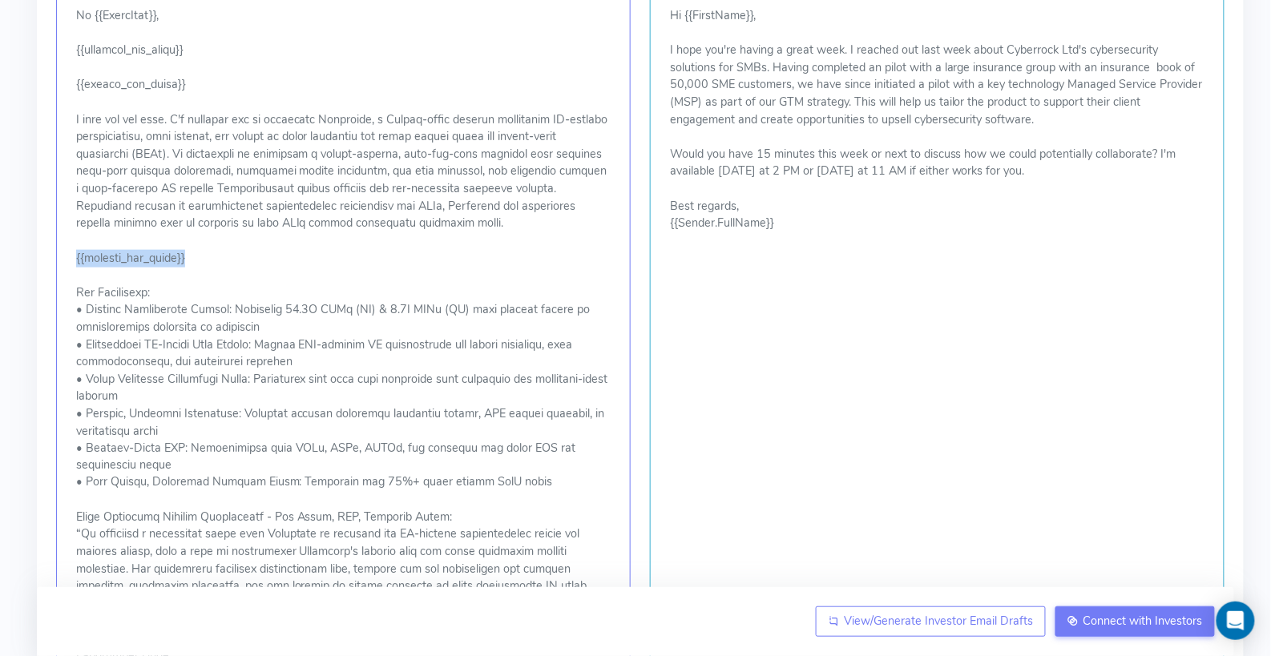
drag, startPoint x: 196, startPoint y: 253, endPoint x: 56, endPoint y: 260, distance: 140.4
click at [56, 260] on div "Initial Email Template Regenerate Initial Email Edit If you are not satisfied w…" at bounding box center [343, 583] width 574 height 1615
copy p "{{country_one_liner}}"
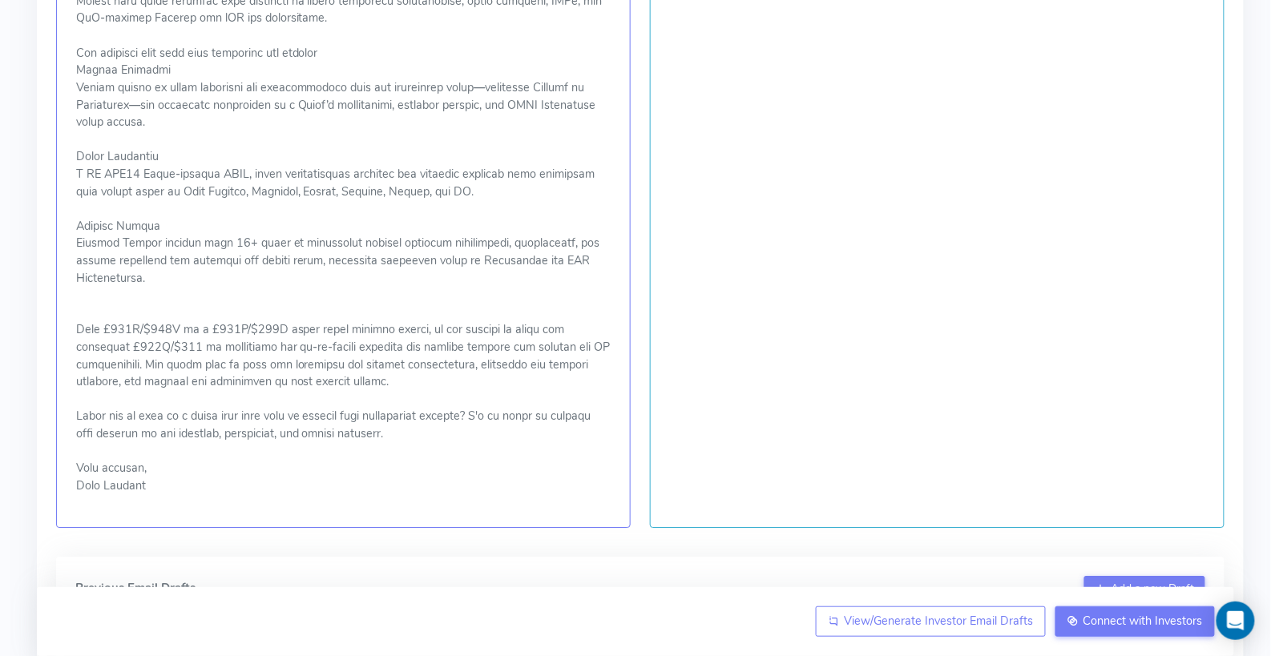
scroll to position [1408, 0]
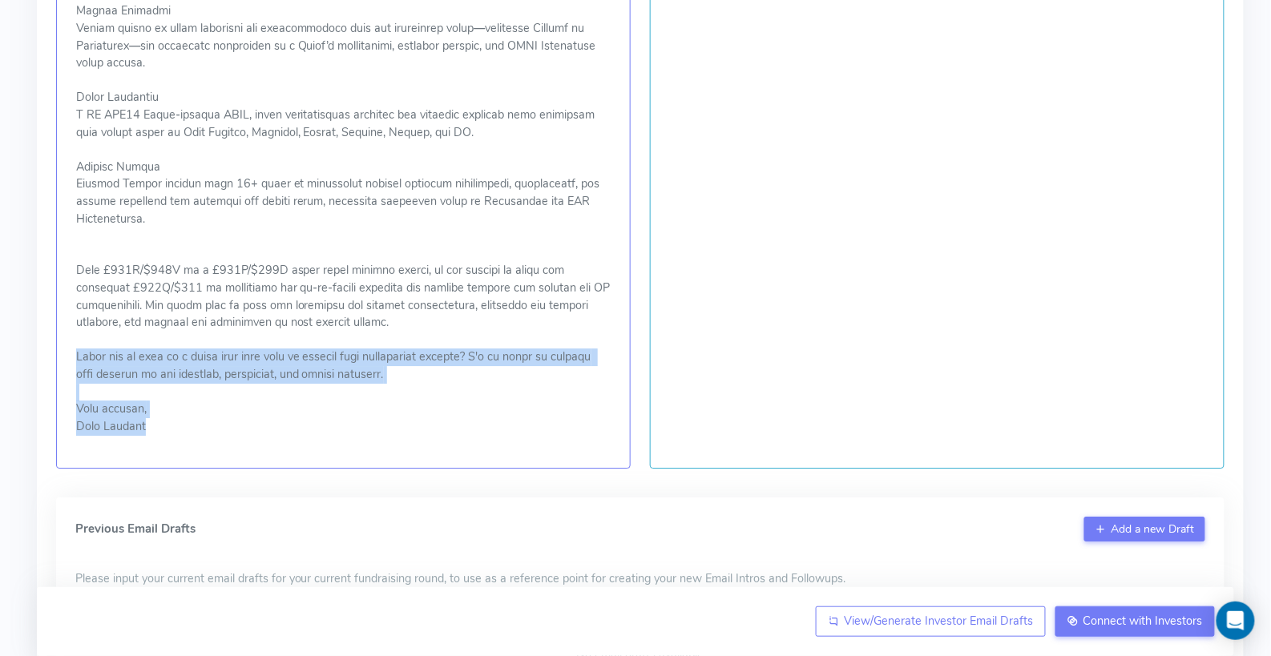
drag, startPoint x: 79, startPoint y: 354, endPoint x: 178, endPoint y: 440, distance: 131.2
copy p "Would you be open to a brief call next week to discuss this opportunity further…"
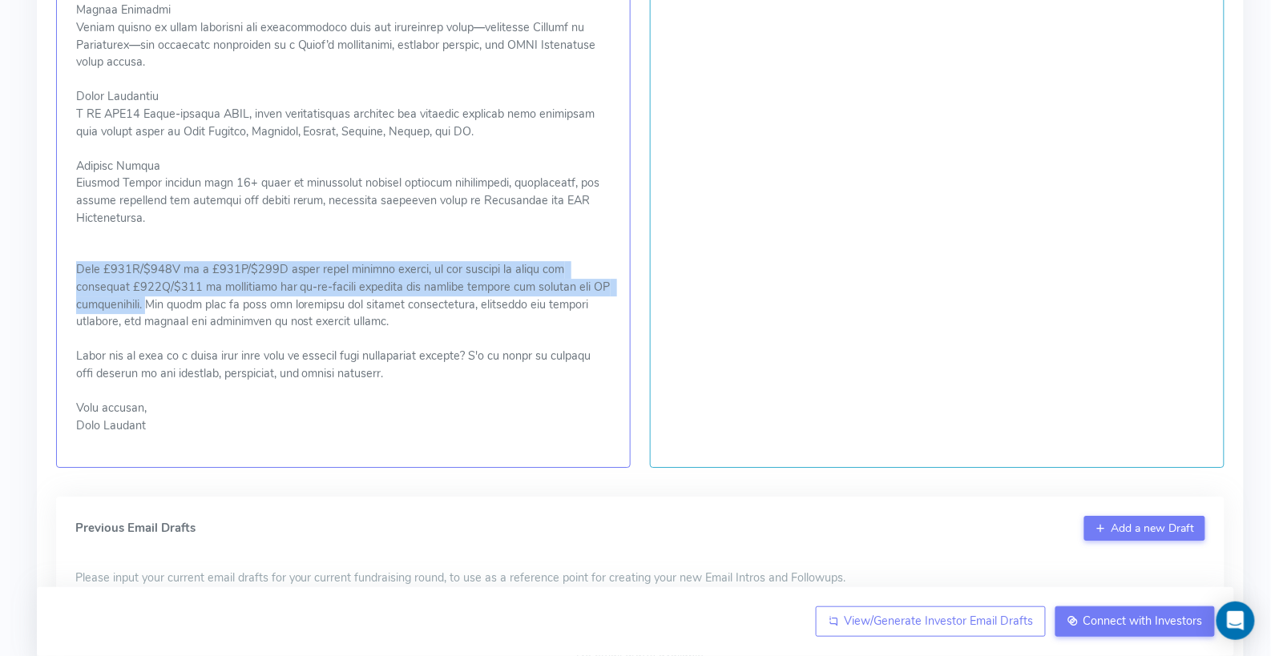
drag, startPoint x: 76, startPoint y: 265, endPoint x: 138, endPoint y: 303, distance: 72.3
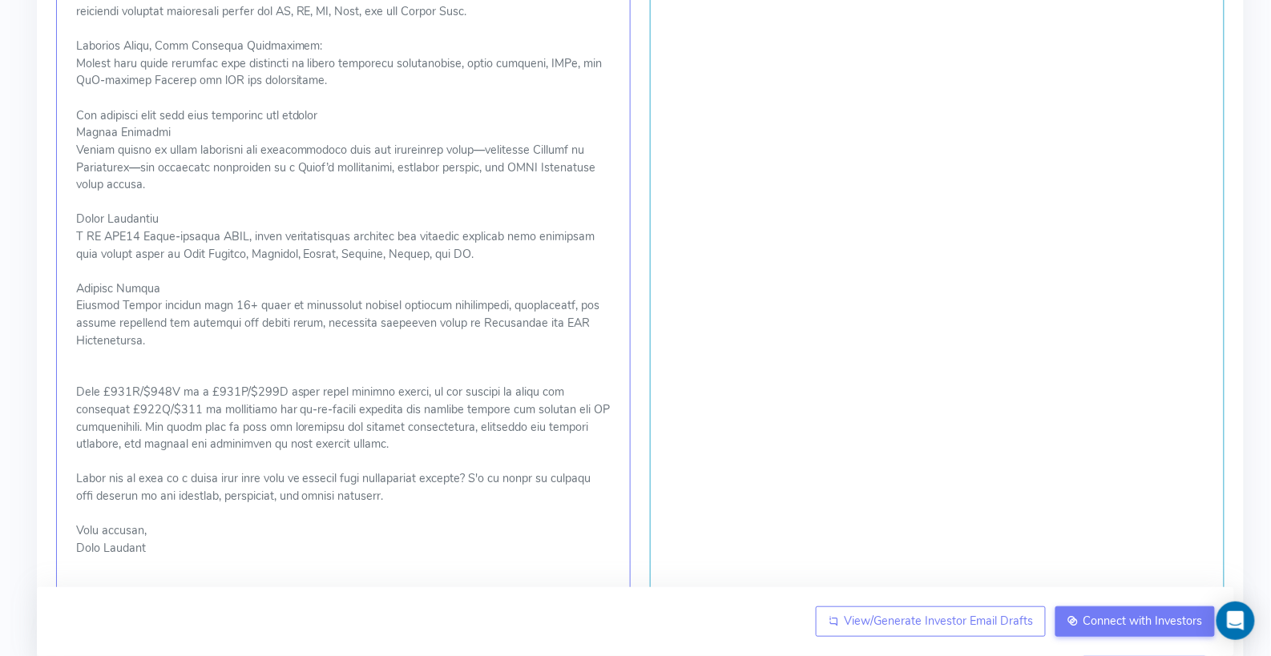
scroll to position [1287, 0]
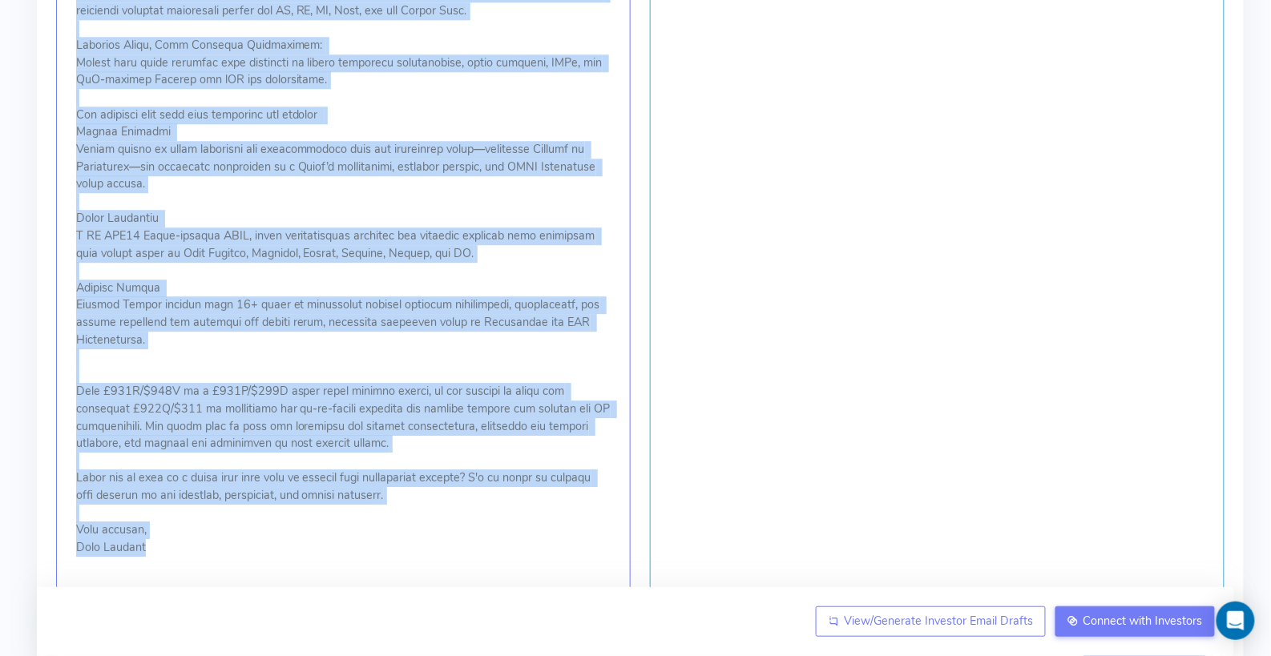
drag, startPoint x: 77, startPoint y: 68, endPoint x: 231, endPoint y: 553, distance: 508.6
copy p "Subject: AI-Powered Cybersecurity for SMBs: Proprietary Risk Engine, Insurance …"
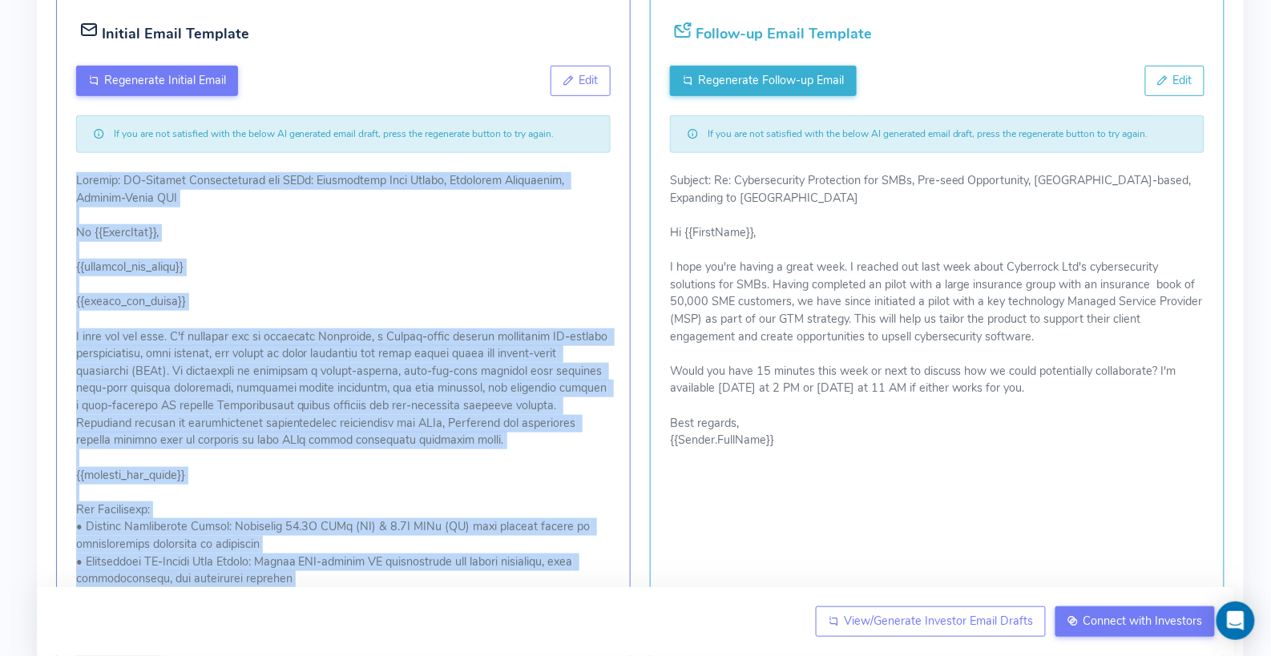
scroll to position [0, 0]
